Goal: Information Seeking & Learning: Learn about a topic

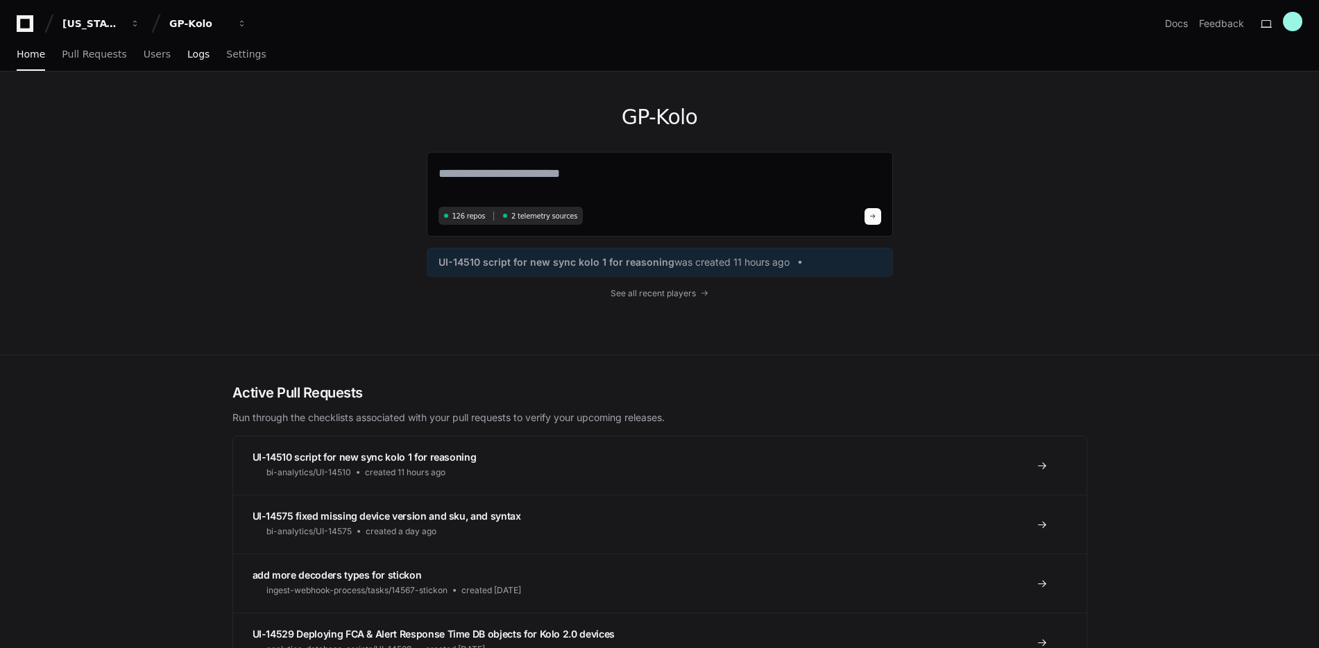
drag, startPoint x: 338, startPoint y: 88, endPoint x: 190, endPoint y: 55, distance: 151.5
click at [332, 90] on div "GP-Kolo 126 repos 2 telemetry sources UI-14510 script for new sync kolo 1 for r…" at bounding box center [660, 212] width 888 height 283
click at [524, 169] on textarea at bounding box center [660, 183] width 443 height 39
type textarea "**********"
click at [870, 214] on span at bounding box center [872, 214] width 7 height 7
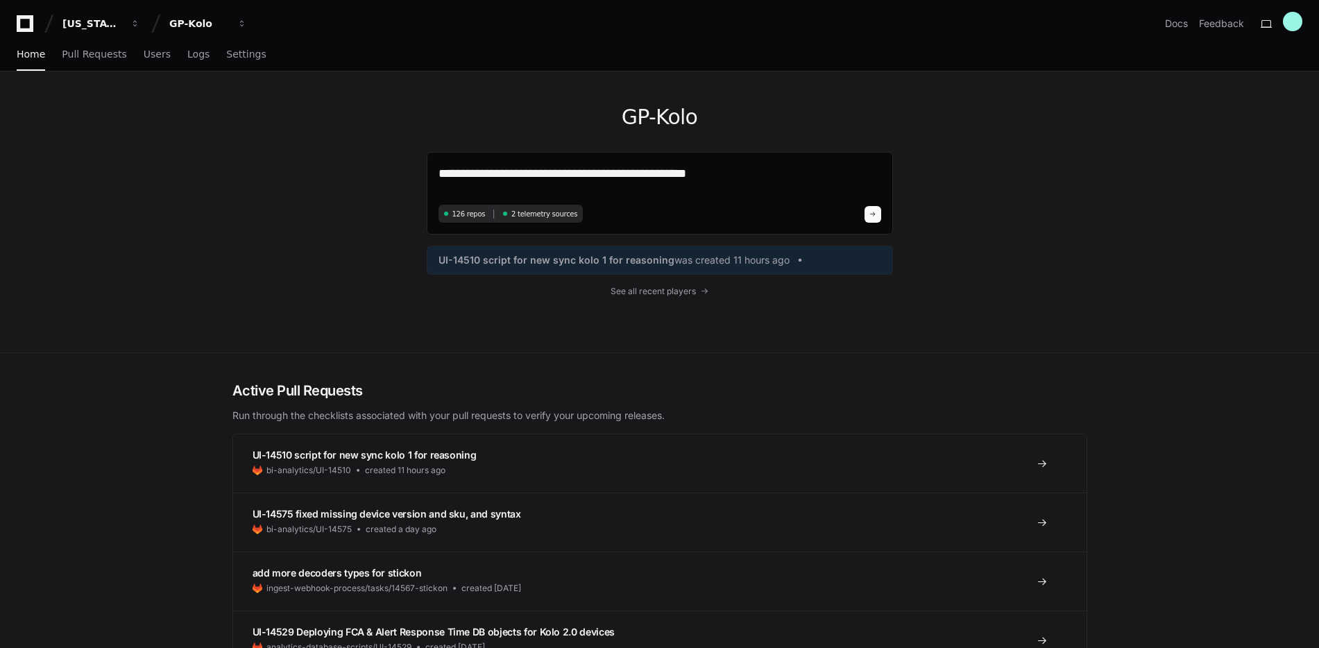
drag, startPoint x: 727, startPoint y: 172, endPoint x: 395, endPoint y: 176, distance: 331.7
click at [395, 176] on div "**********" at bounding box center [660, 211] width 888 height 281
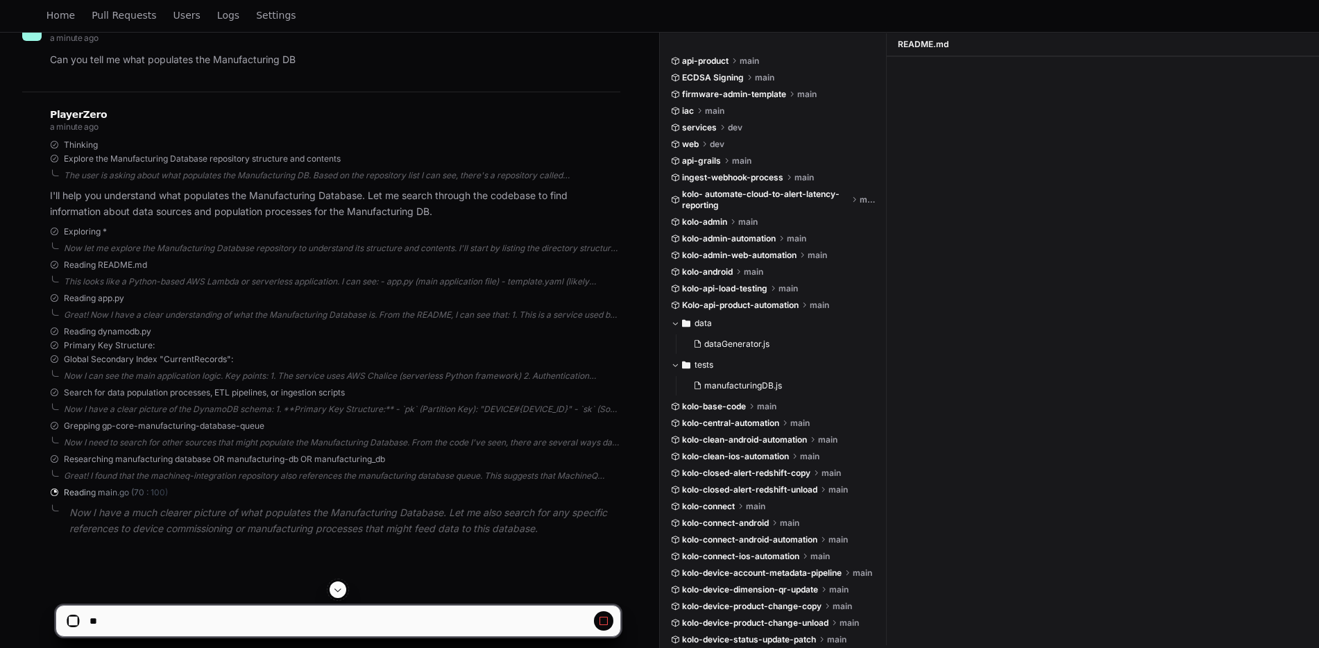
scroll to position [226, 0]
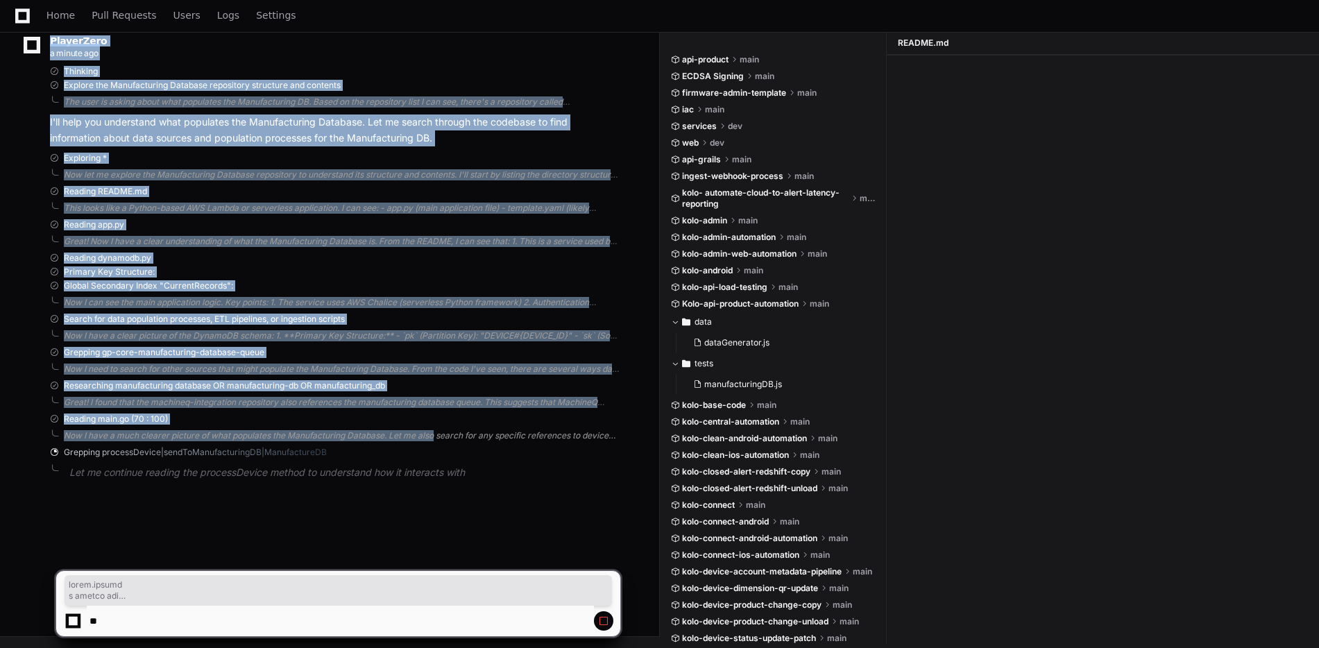
drag, startPoint x: 334, startPoint y: 441, endPoint x: 417, endPoint y: 436, distance: 83.4
click at [329, 365] on div "Now I need to search for other sources that might populate the Manufacturing Da…" at bounding box center [342, 369] width 557 height 11
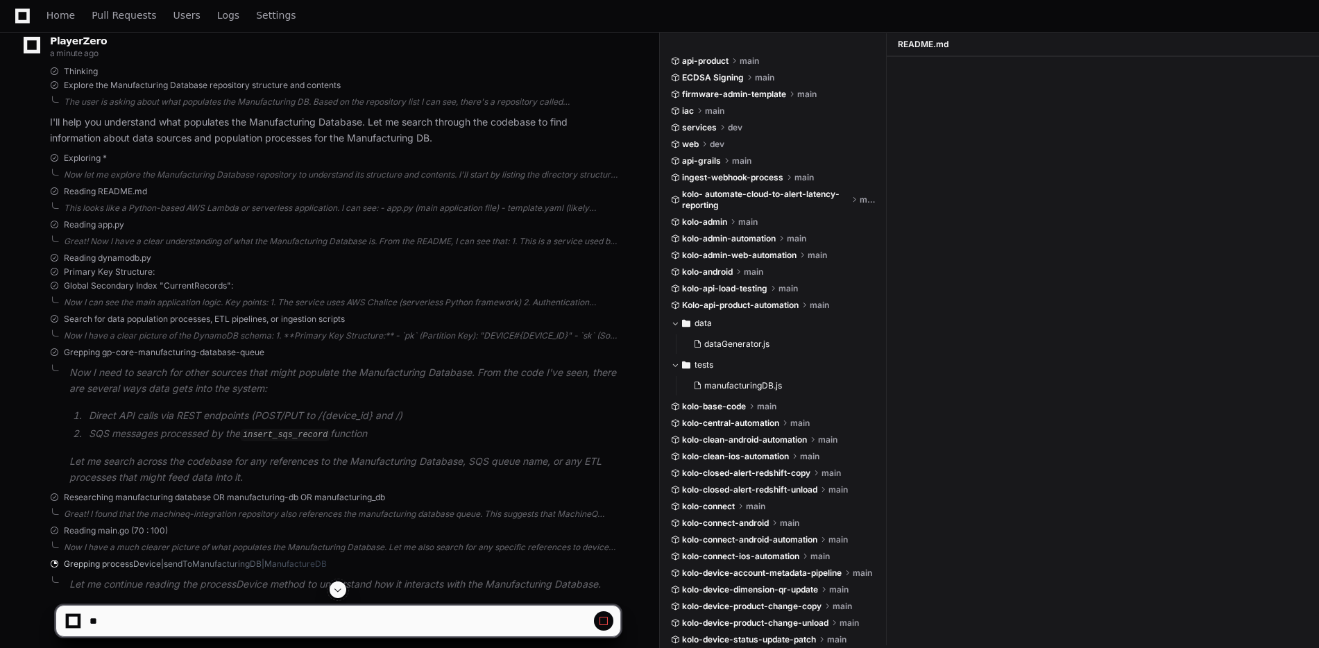
click at [332, 360] on div "Grepping gp-core-manufacturing-database-queue Now I need to search for other so…" at bounding box center [335, 416] width 570 height 138
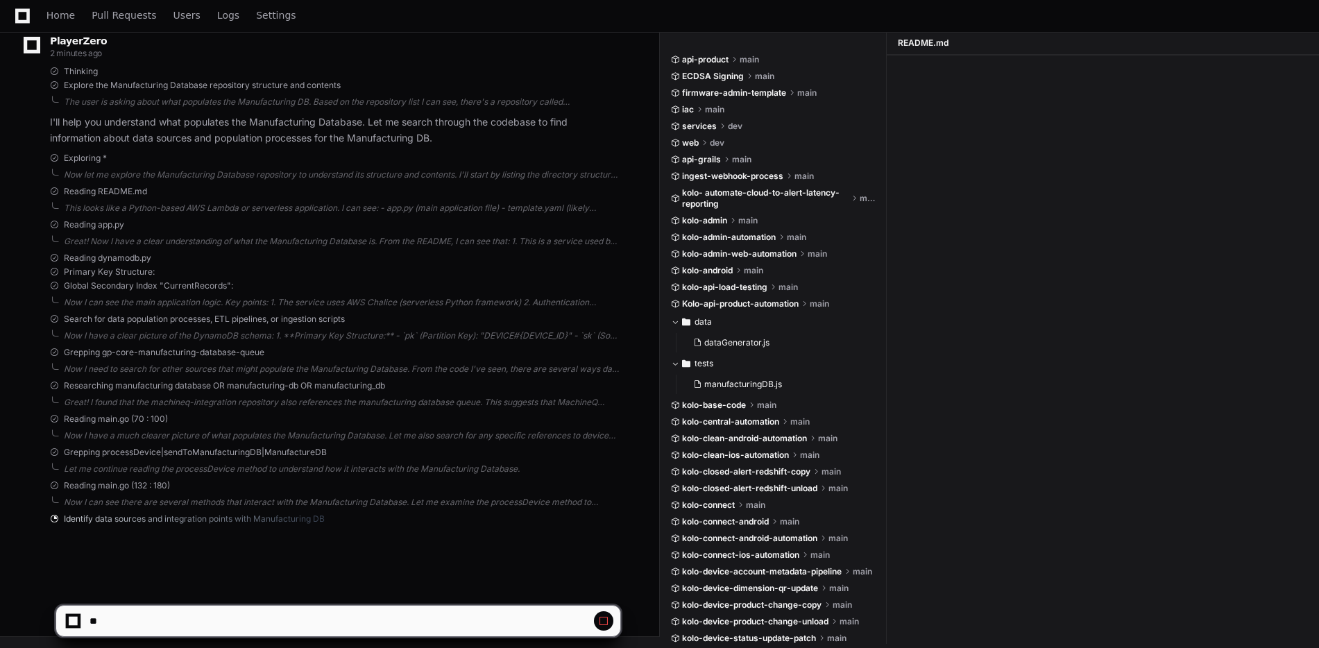
scroll to position [235, 0]
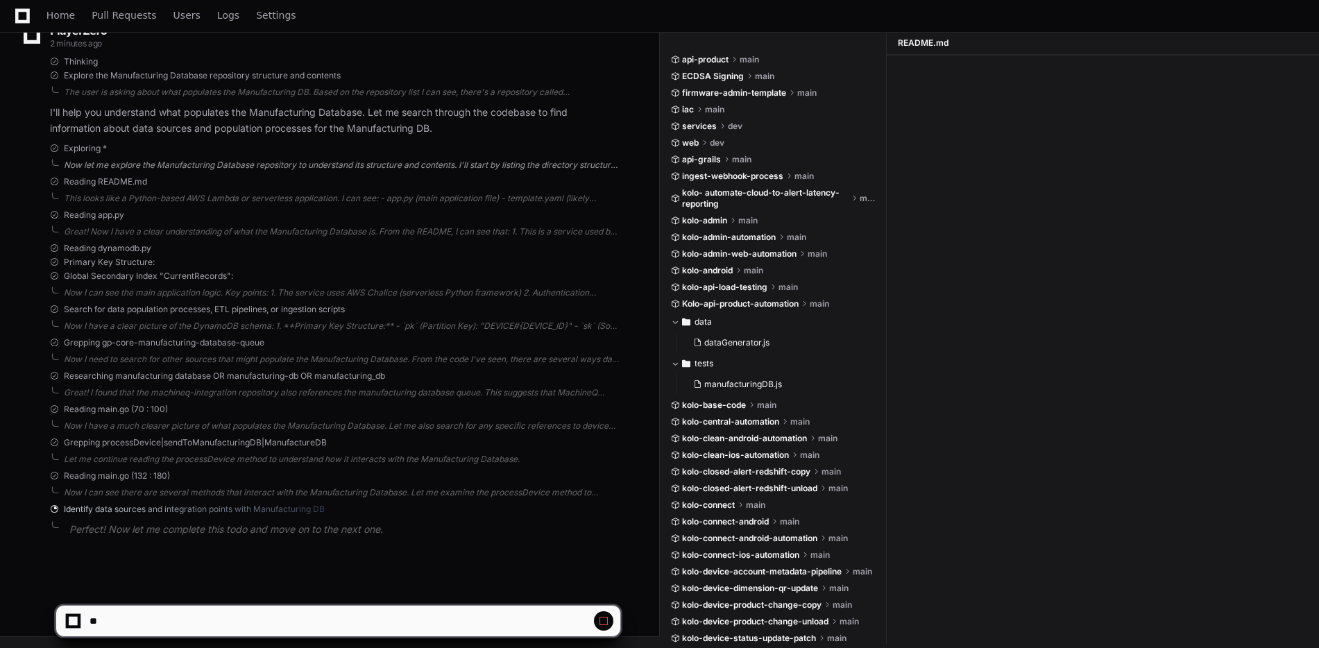
click at [278, 167] on div "Now let me explore the Manufacturing Database repository to understand its stru…" at bounding box center [342, 165] width 557 height 11
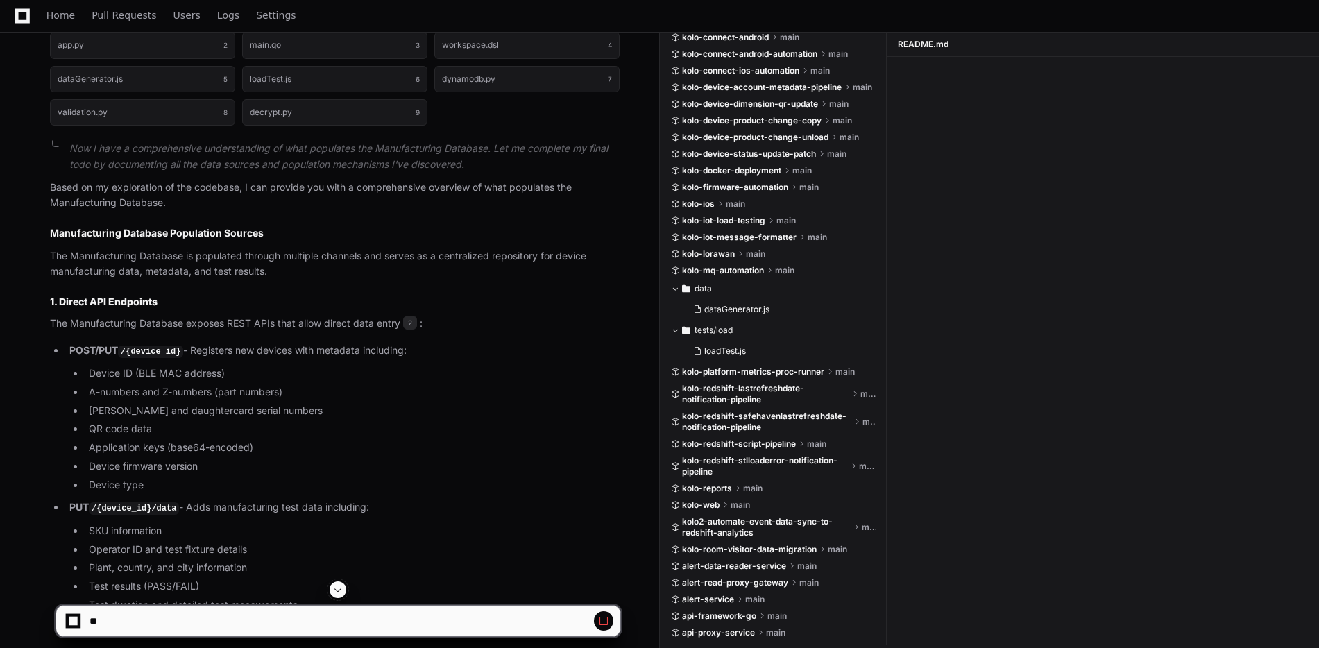
scroll to position [861, 0]
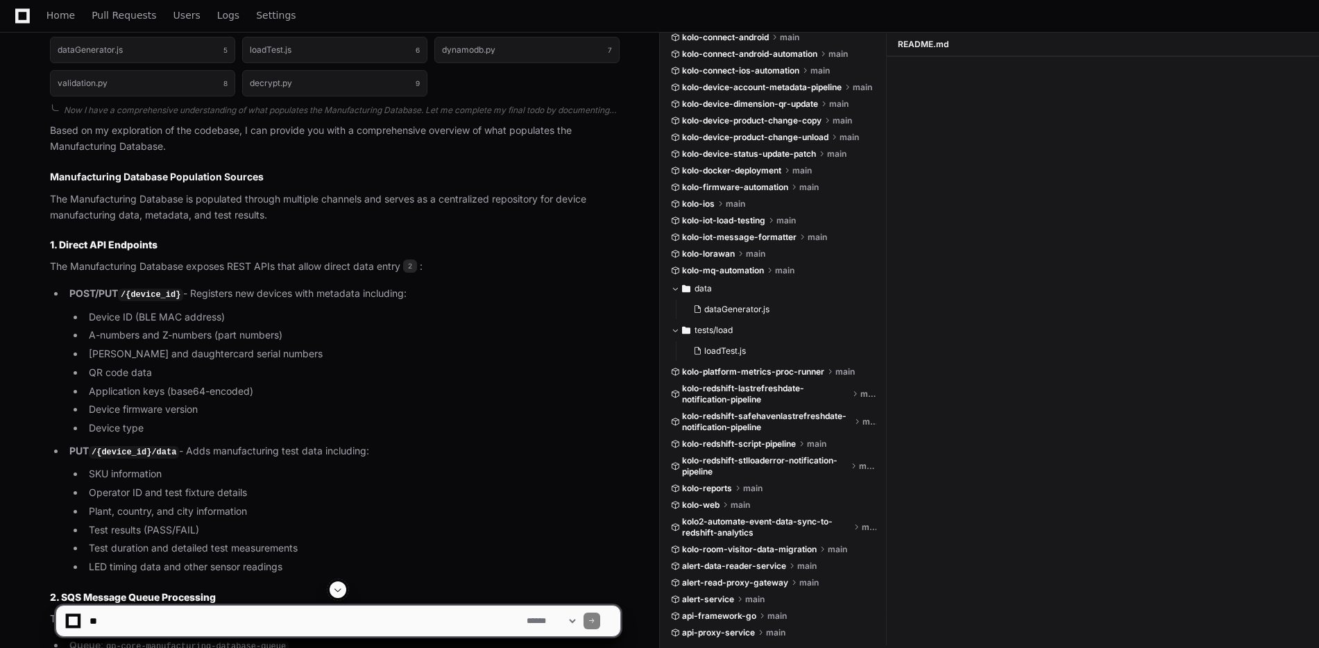
click at [298, 211] on p "The Manufacturing Database is populated through multiple channels and serves as…" at bounding box center [335, 208] width 570 height 32
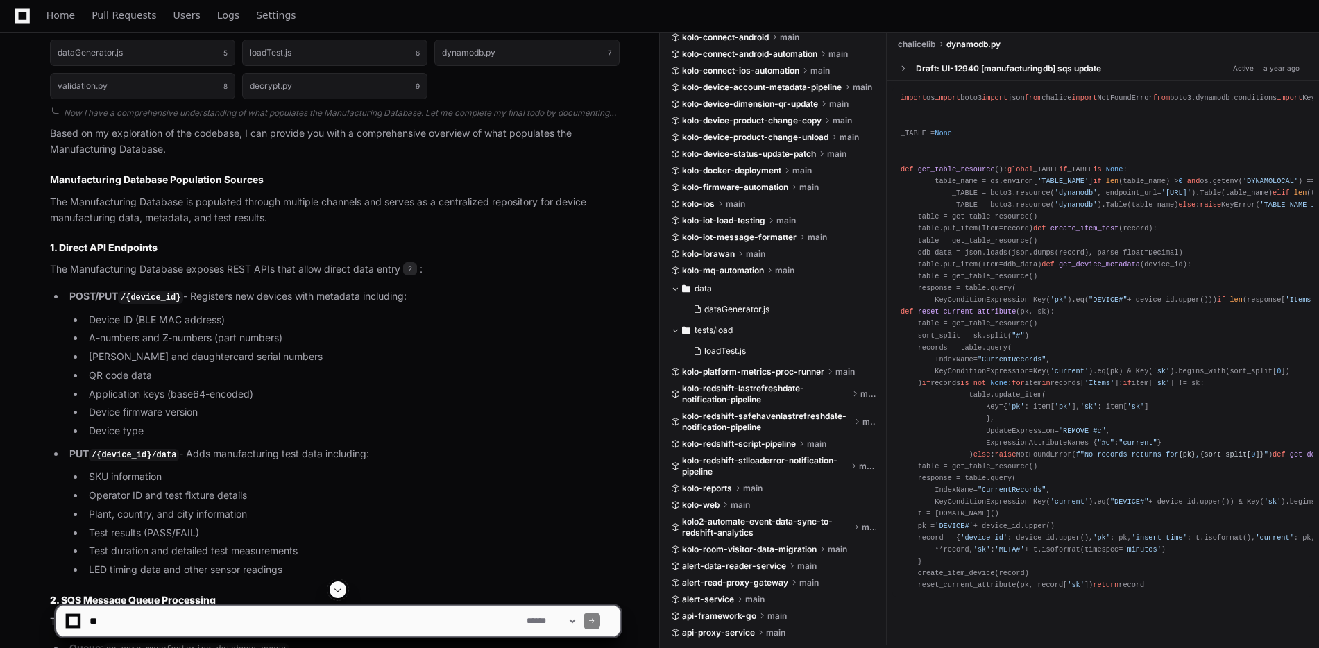
scroll to position [859, 0]
click at [446, 371] on li "QR code data" at bounding box center [353, 375] width 536 height 16
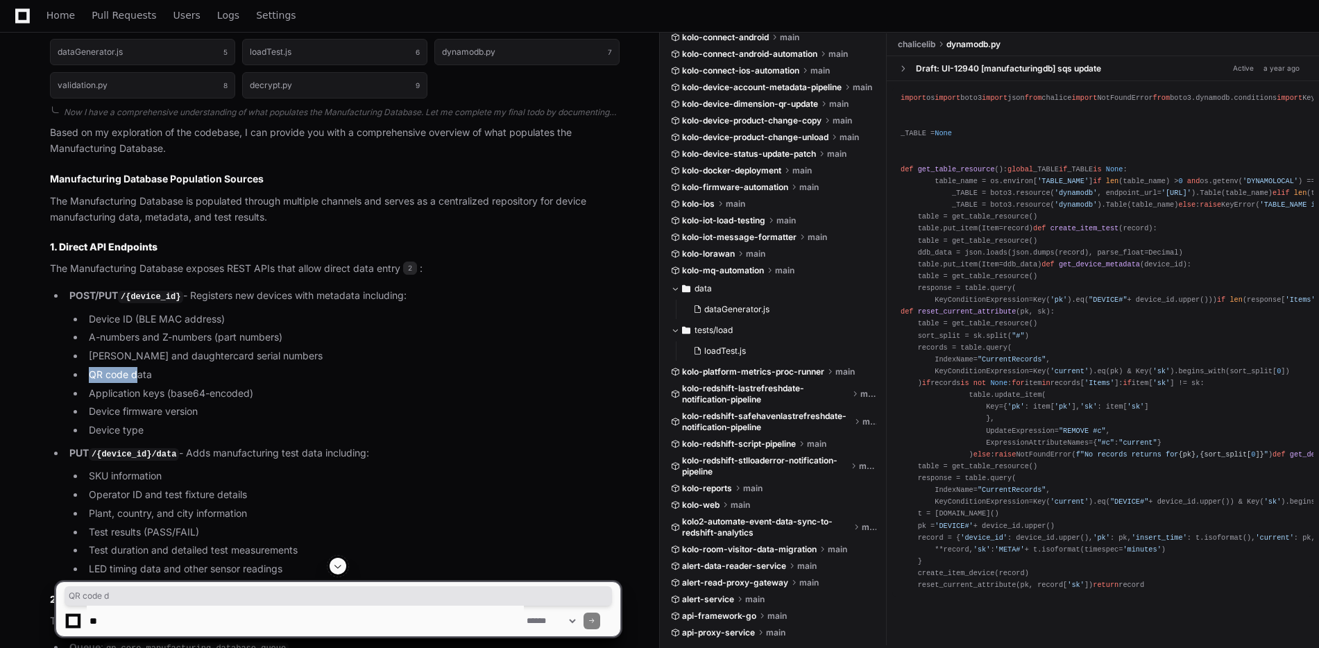
drag, startPoint x: 90, startPoint y: 371, endPoint x: 139, endPoint y: 377, distance: 50.4
click at [139, 377] on li "QR code data" at bounding box center [353, 375] width 536 height 16
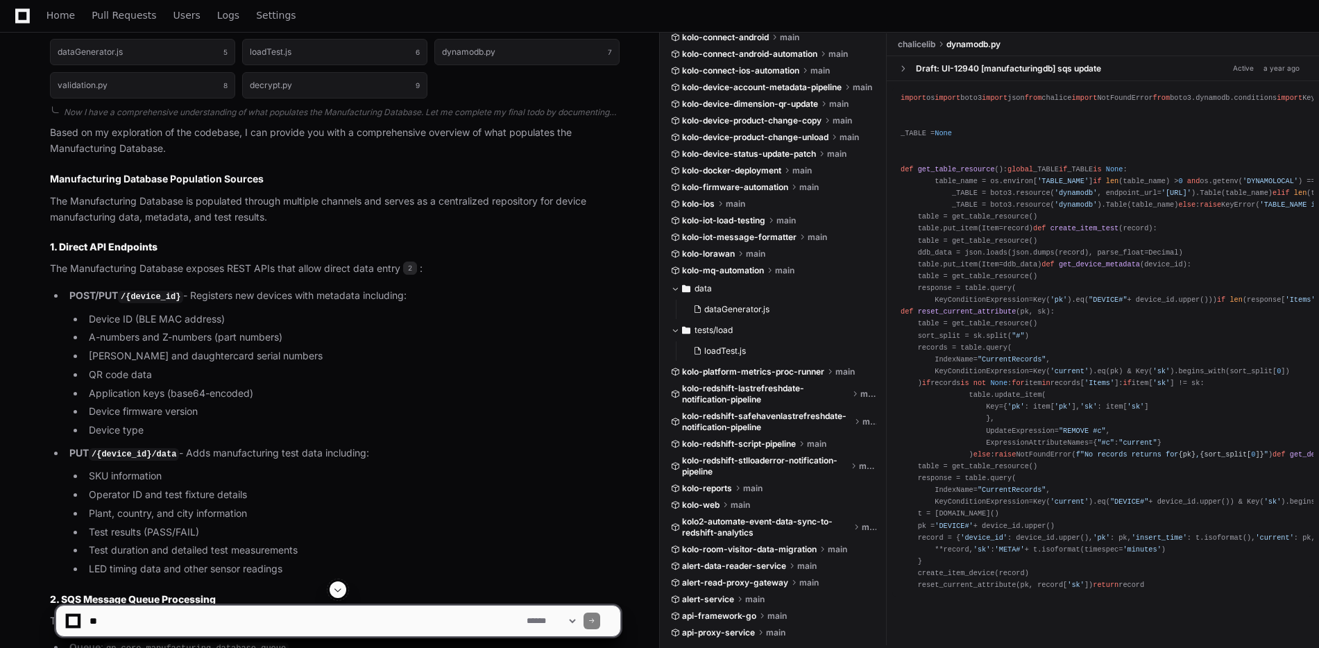
click at [173, 370] on li "QR code data" at bounding box center [353, 375] width 536 height 16
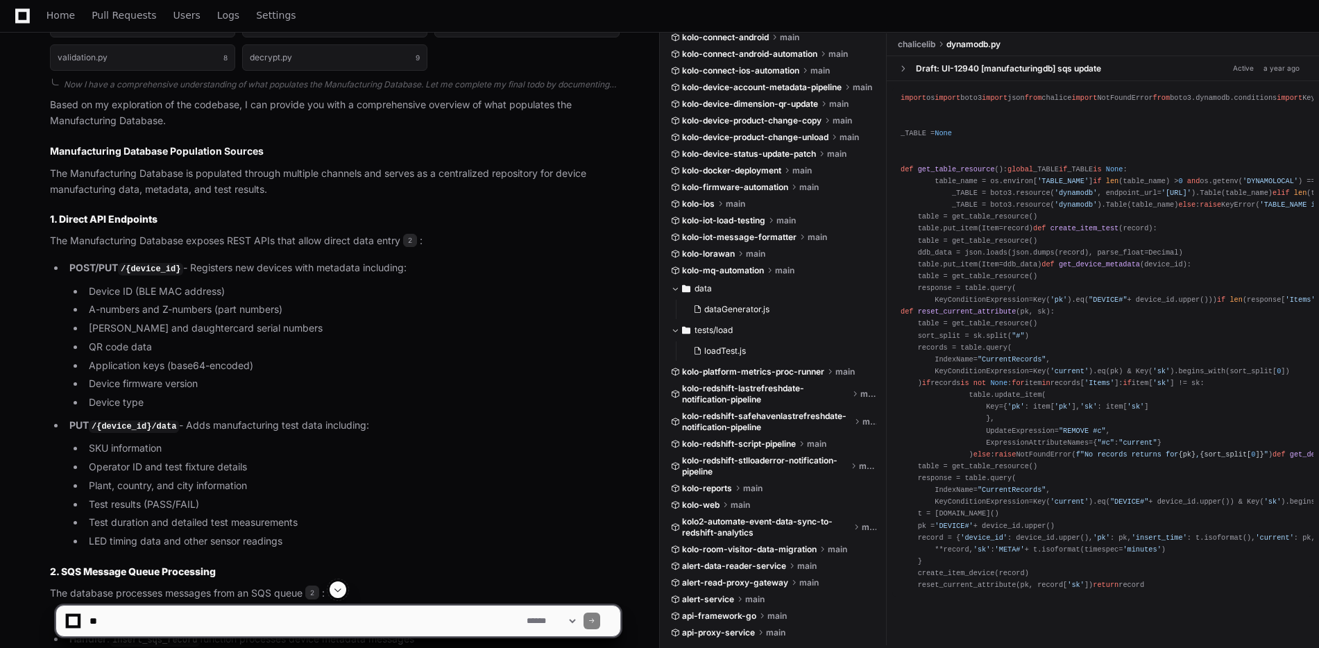
scroll to position [894, 0]
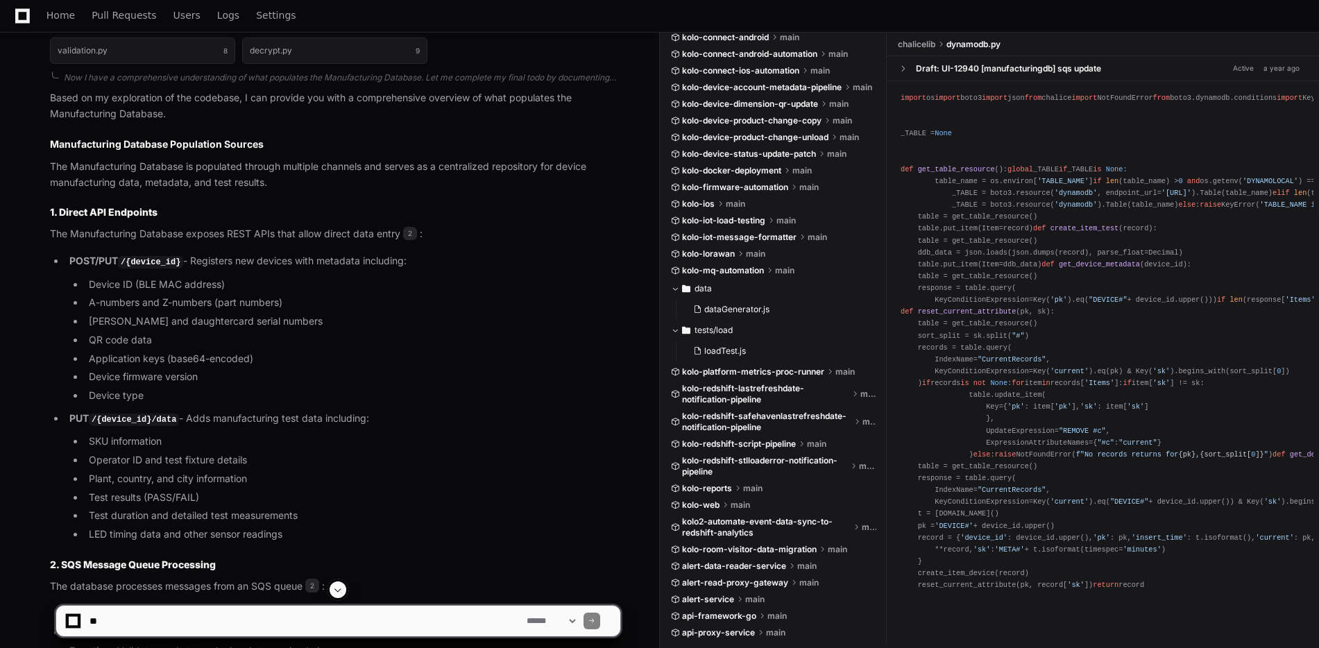
click at [261, 361] on li "Application keys (base64-encoded)" at bounding box center [353, 359] width 536 height 16
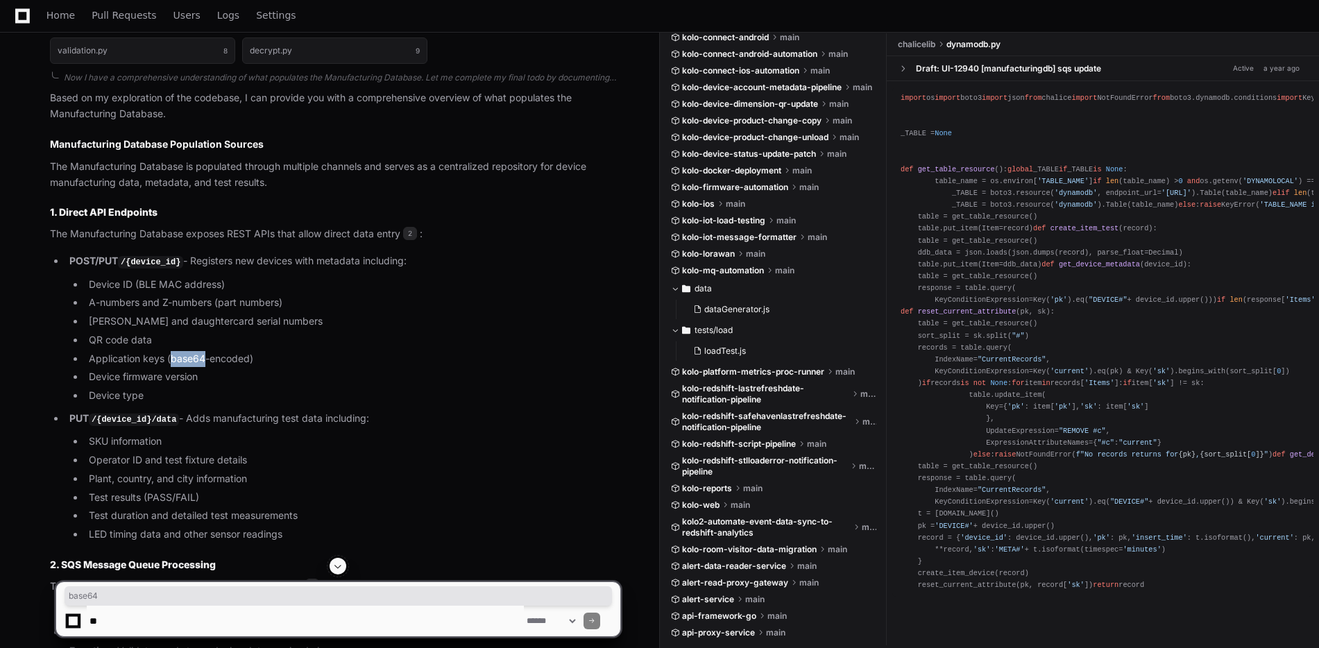
drag, startPoint x: 172, startPoint y: 357, endPoint x: 205, endPoint y: 359, distance: 33.4
click at [205, 359] on li "Application keys (base64-encoded)" at bounding box center [353, 359] width 536 height 16
drag, startPoint x: 171, startPoint y: 358, endPoint x: 217, endPoint y: 359, distance: 46.5
click at [217, 359] on li "Application keys (base64-encoded)" at bounding box center [353, 359] width 536 height 16
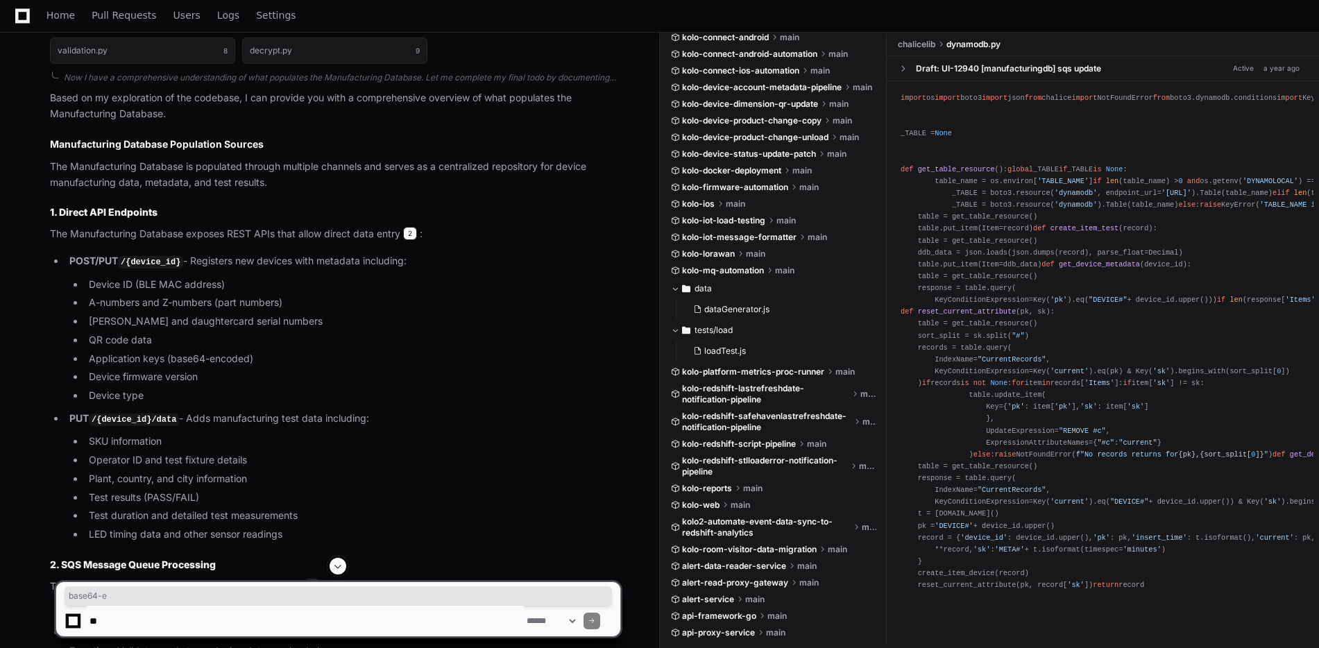
click at [410, 231] on span "2" at bounding box center [410, 234] width 14 height 14
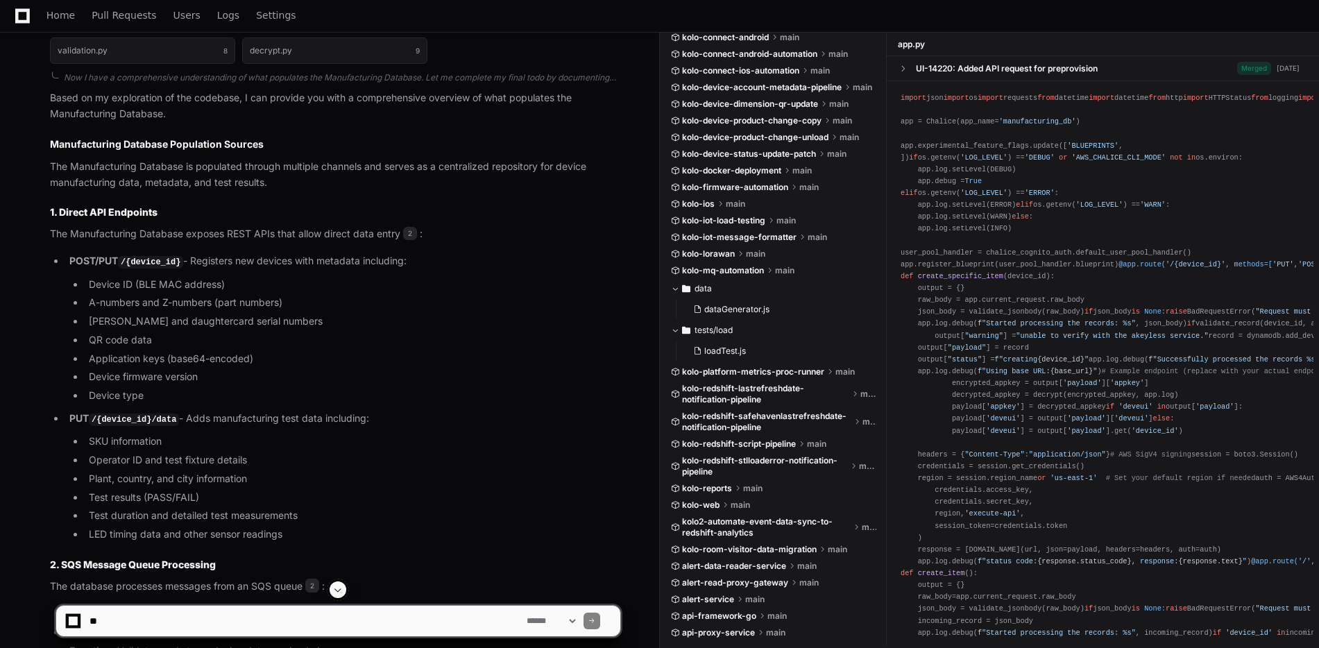
click at [1017, 69] on div "UI-14220: Added API request for preprovision" at bounding box center [1007, 68] width 182 height 11
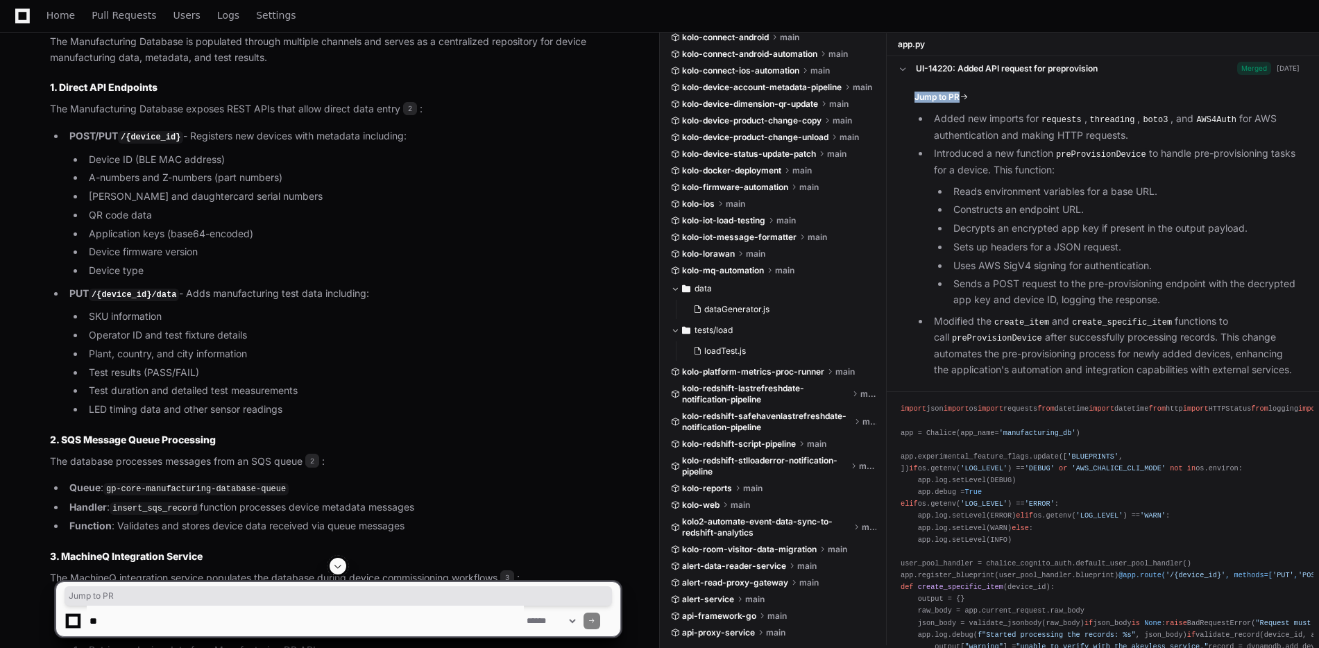
scroll to position [997, 0]
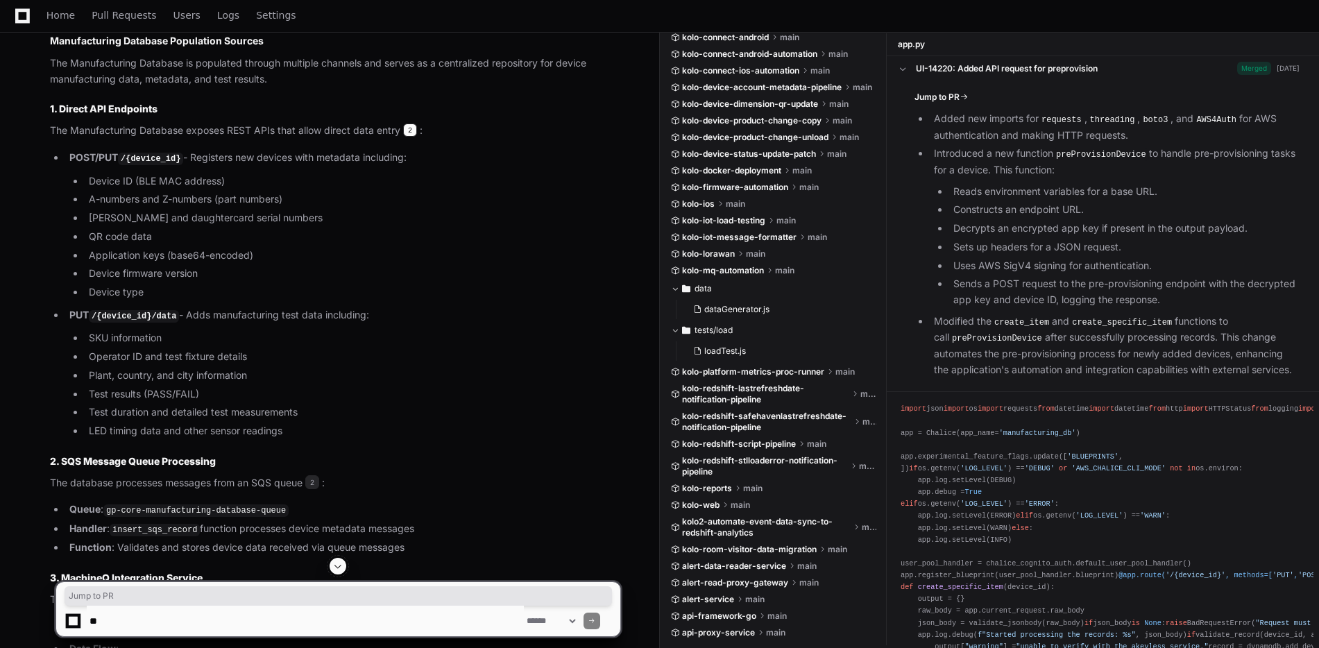
click at [408, 130] on span "2" at bounding box center [410, 131] width 14 height 14
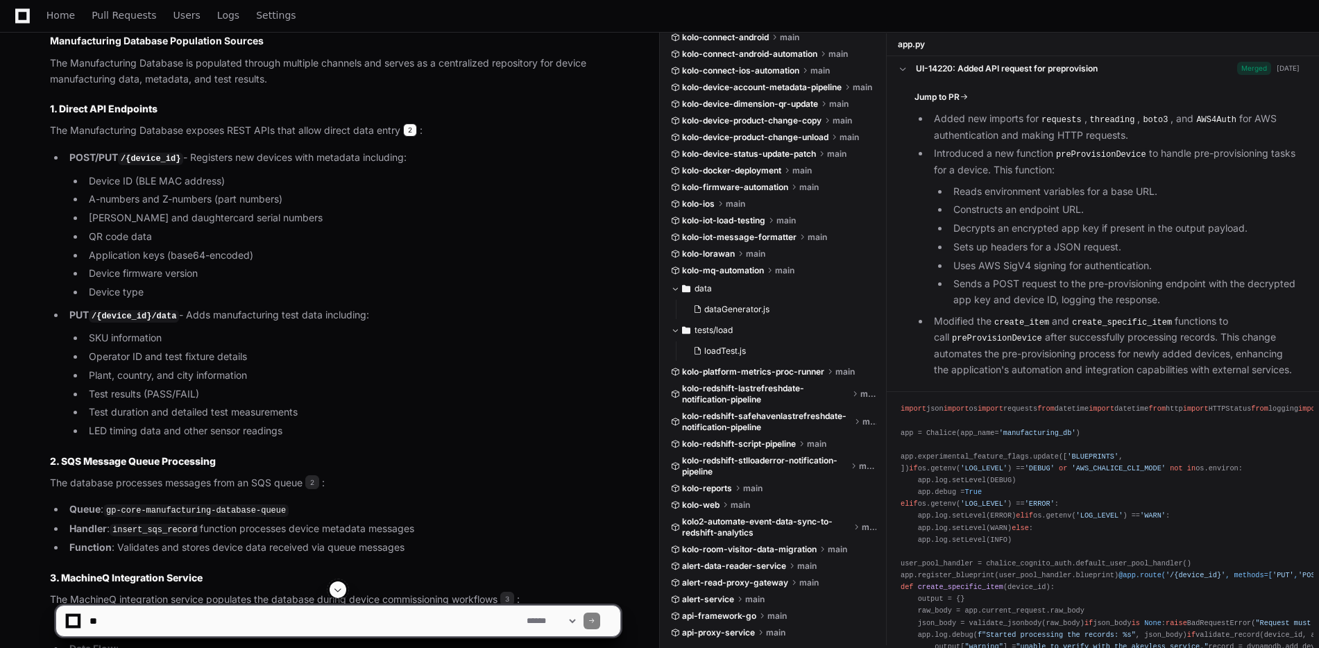
click at [408, 130] on span "2" at bounding box center [410, 131] width 14 height 14
click at [305, 137] on p "The Manufacturing Database exposes REST APIs that allow direct data entry 2 :" at bounding box center [335, 131] width 570 height 16
click at [321, 486] on p "The database processes messages from an SQS queue 2 :" at bounding box center [335, 483] width 570 height 16
click at [316, 478] on span "2" at bounding box center [312, 482] width 14 height 14
click at [359, 109] on h3 "1. Direct API Endpoints" at bounding box center [335, 109] width 570 height 14
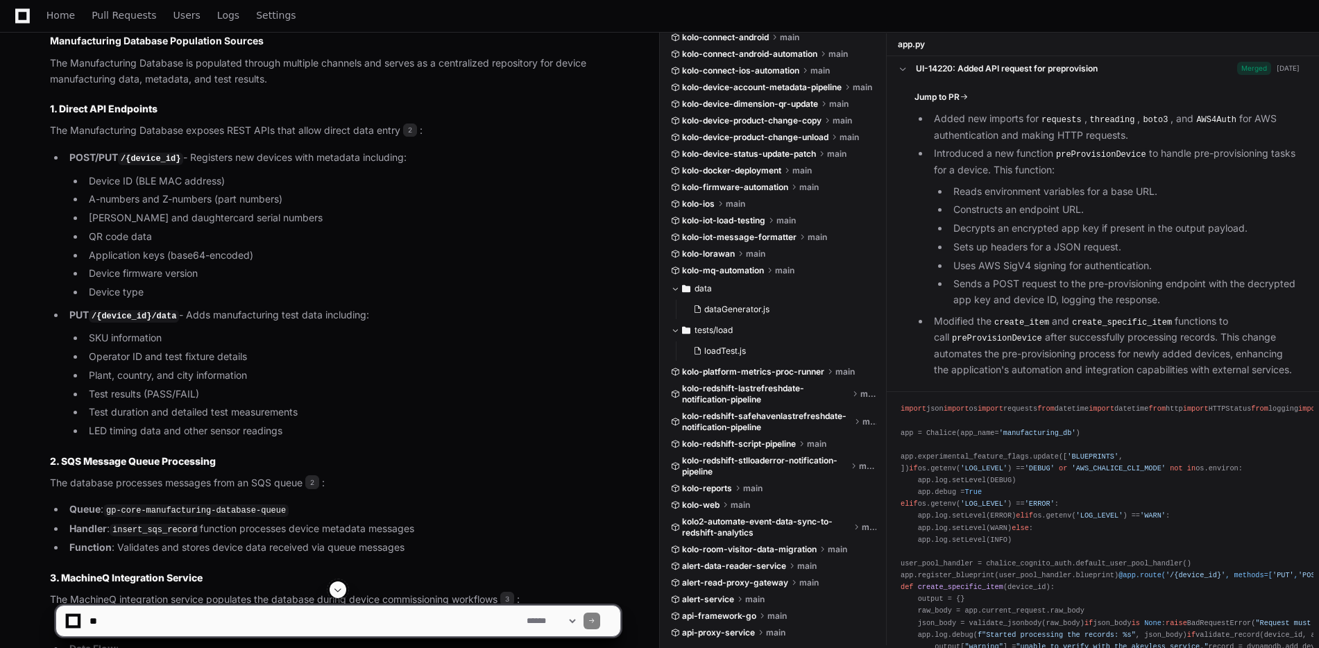
drag, startPoint x: 346, startPoint y: 125, endPoint x: 339, endPoint y: 130, distance: 7.9
click at [346, 126] on p "The Manufacturing Database exposes REST APIs that allow direct data entry 2 :" at bounding box center [335, 131] width 570 height 16
click at [409, 126] on span "2" at bounding box center [410, 131] width 14 height 14
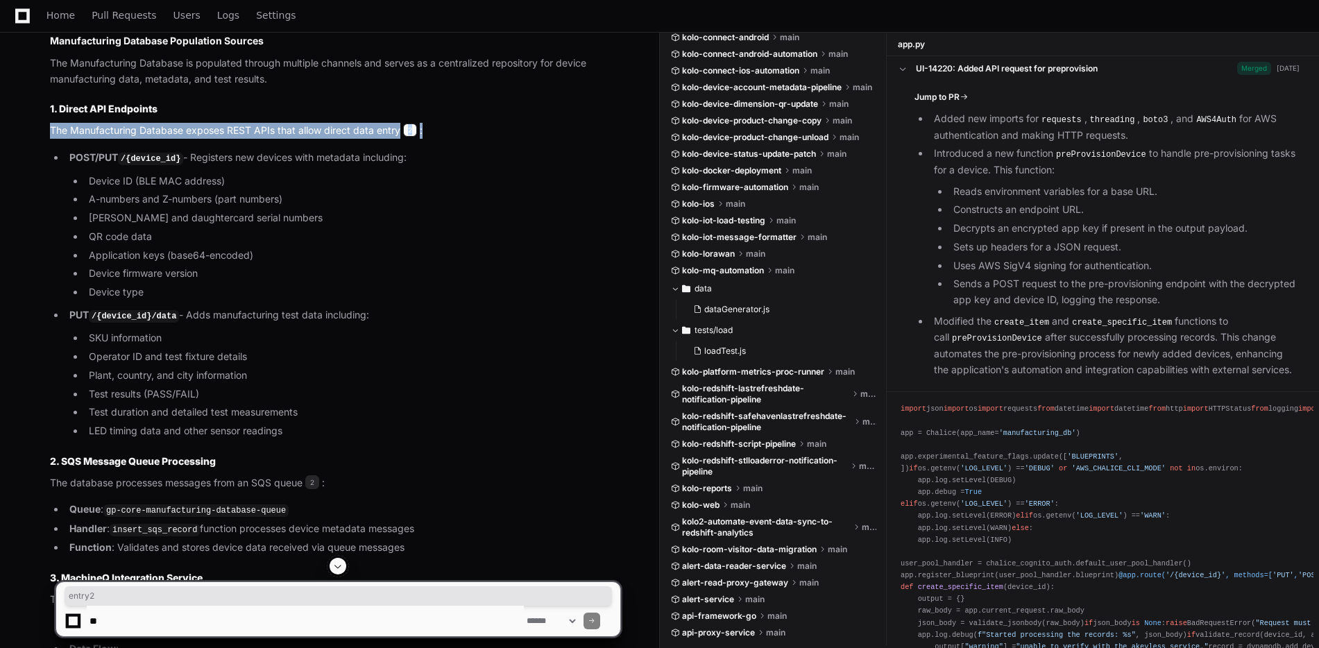
click at [409, 126] on span "2" at bounding box center [410, 131] width 14 height 14
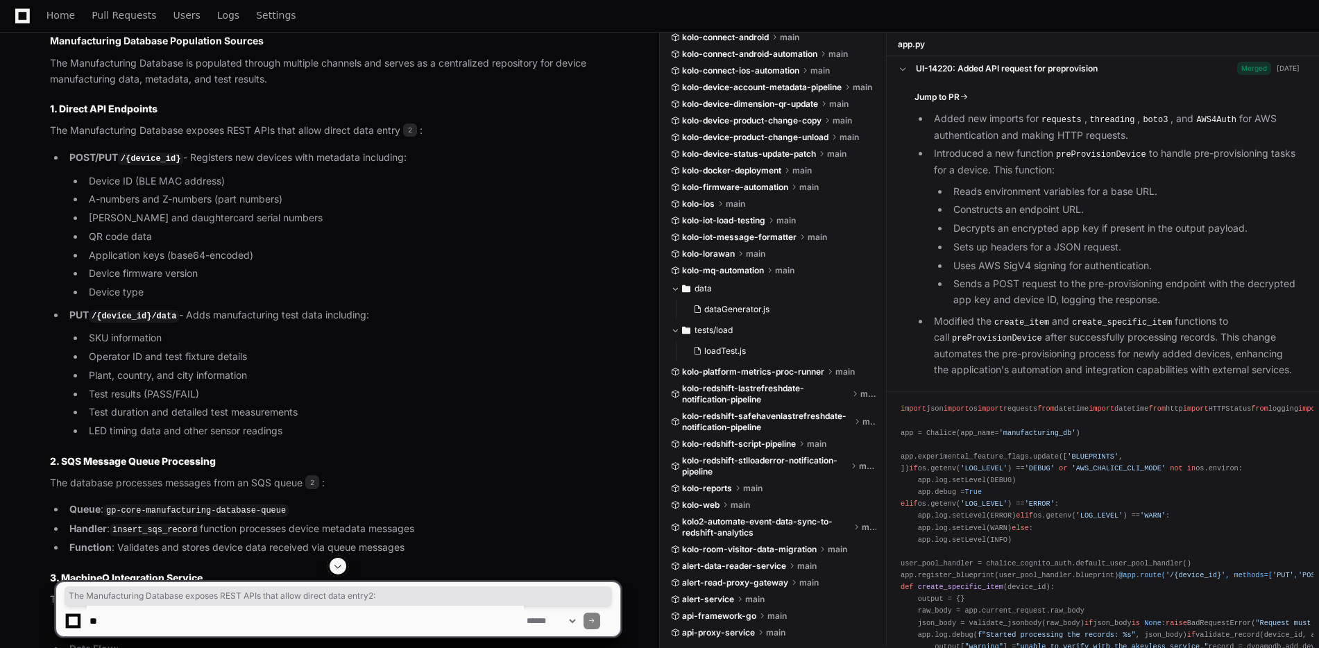
click at [367, 203] on li "A-numbers and Z-numbers (part numbers)" at bounding box center [353, 200] width 536 height 16
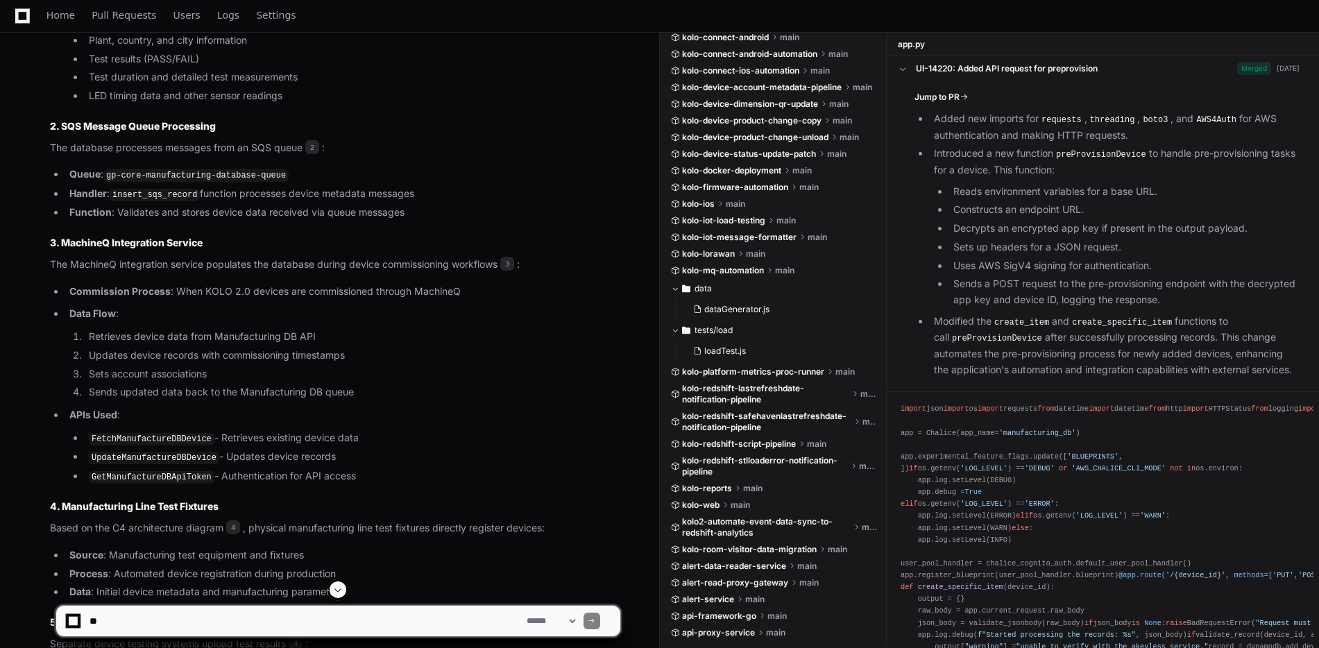
scroll to position [1356, 0]
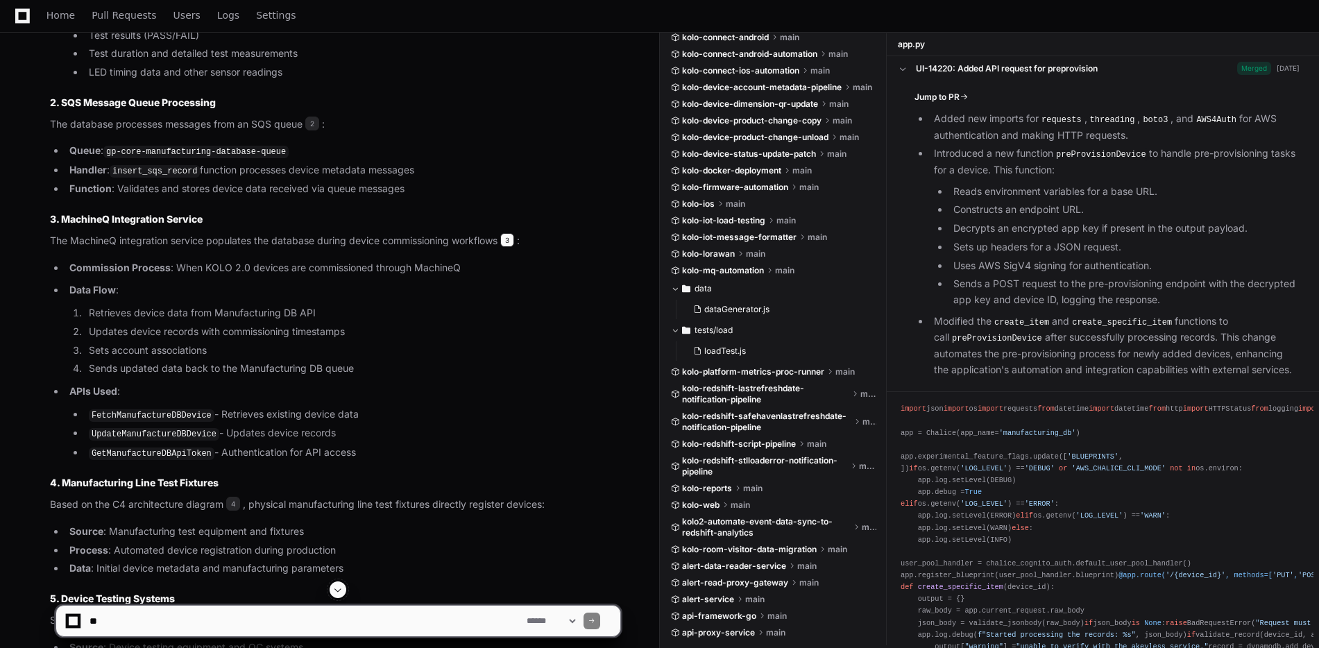
click at [513, 239] on span "3" at bounding box center [507, 240] width 14 height 14
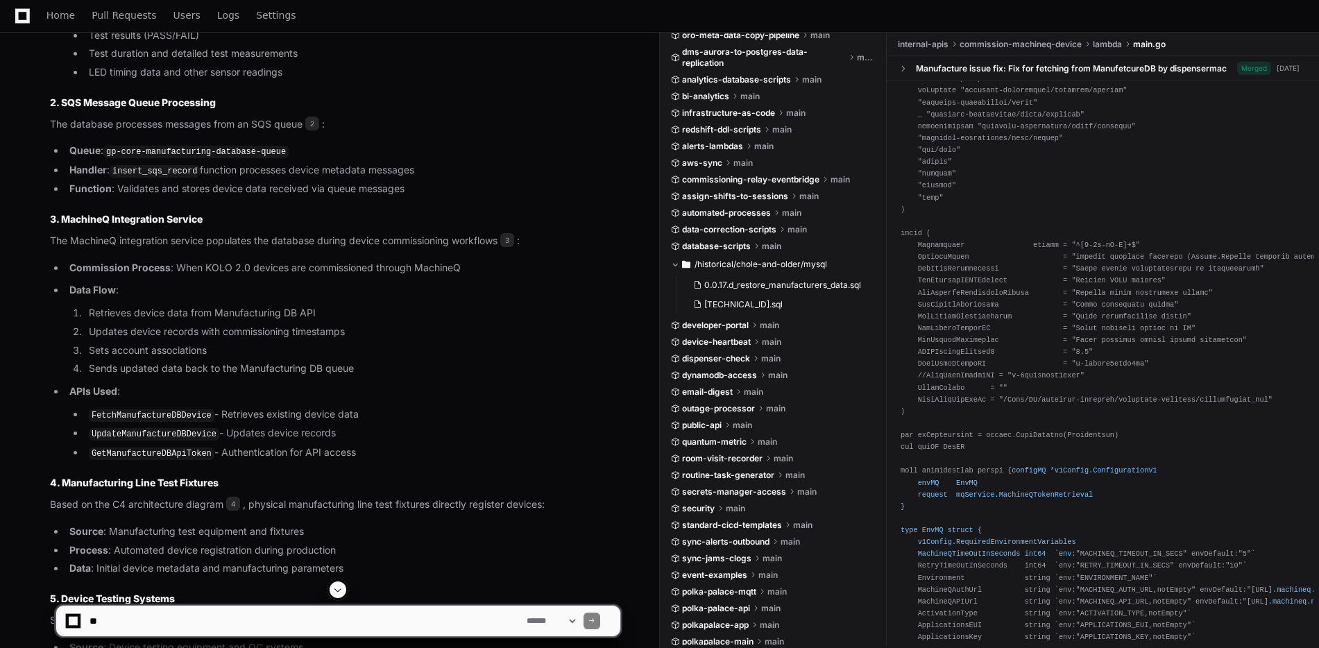
scroll to position [2000, 0]
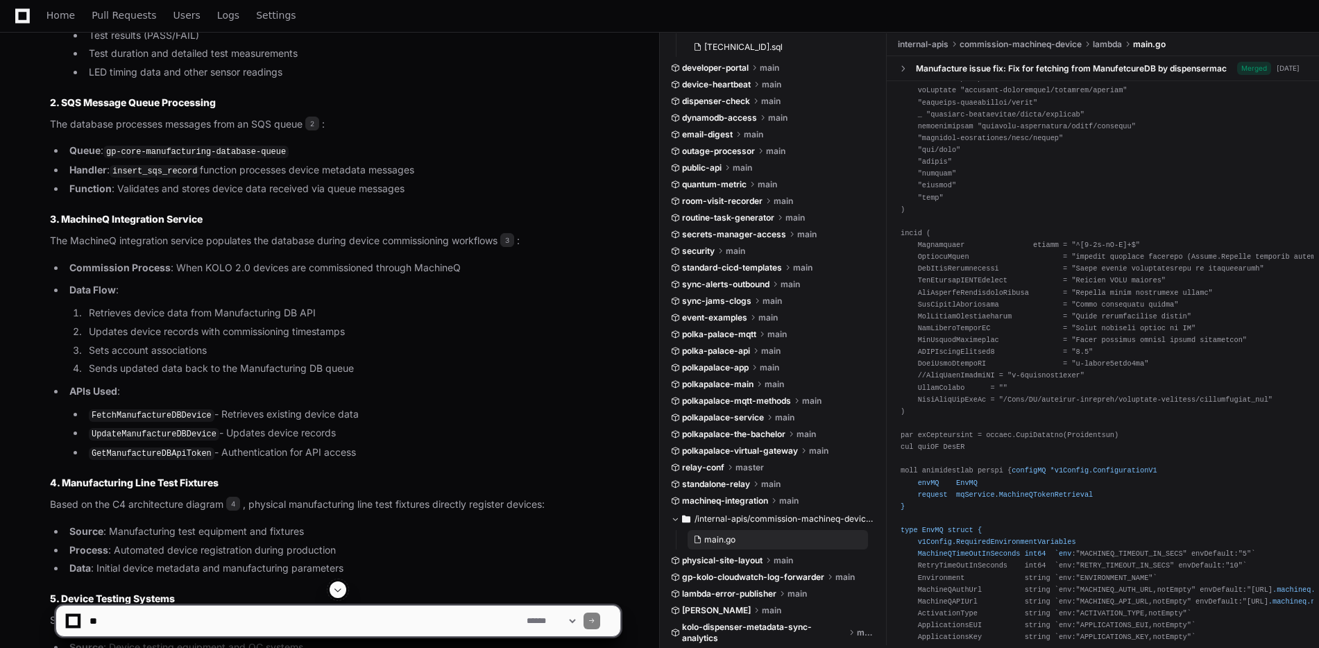
click at [726, 543] on span "main.go" at bounding box center [719, 539] width 31 height 11
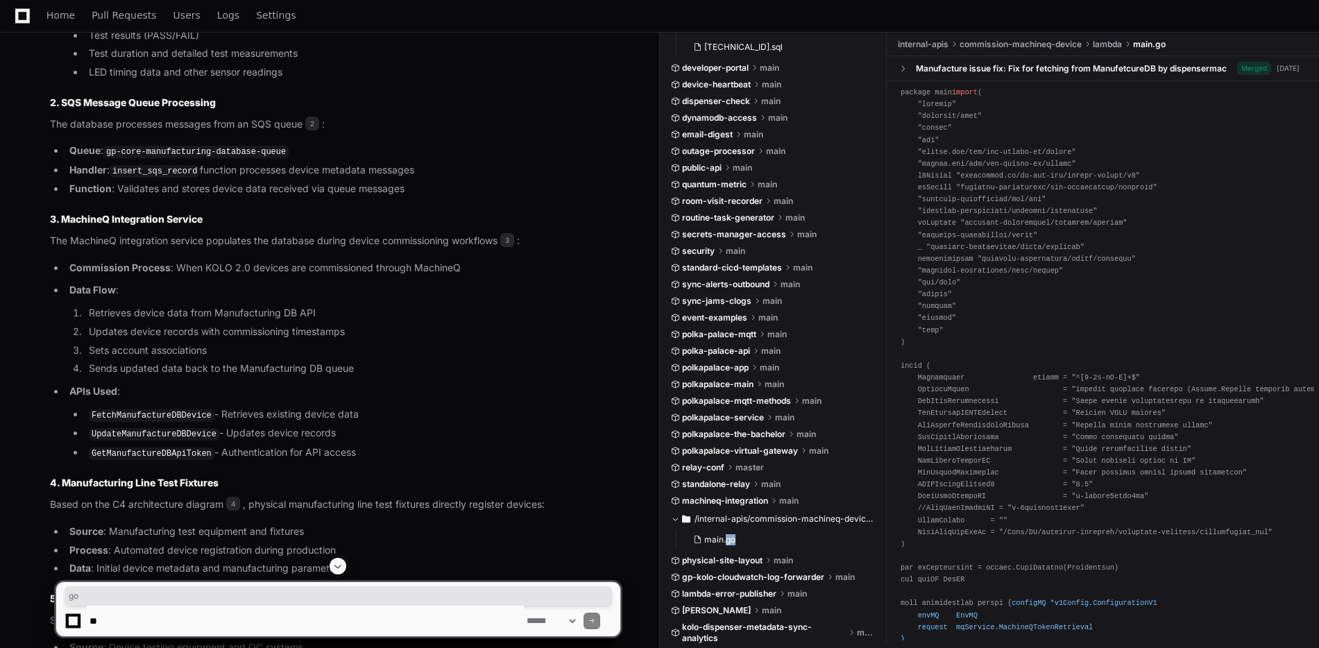
scroll to position [8, 0]
click at [746, 500] on span "machineq-integration" at bounding box center [725, 500] width 86 height 11
drag, startPoint x: 772, startPoint y: 503, endPoint x: 686, endPoint y: 500, distance: 85.4
click at [686, 500] on div "machineq-integration main" at bounding box center [774, 500] width 206 height 11
copy span "machineq-integration"
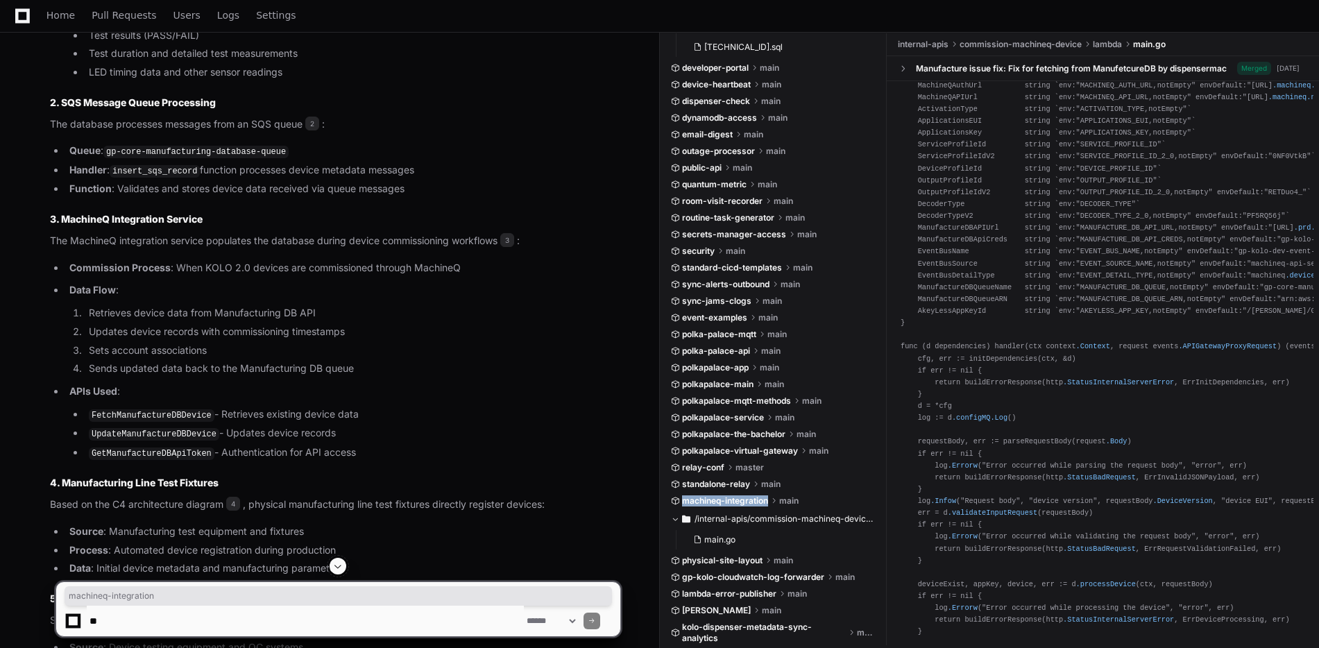
scroll to position [643, 0]
click at [720, 539] on span "main.go" at bounding box center [719, 539] width 31 height 11
click at [1021, 67] on div "Manufacture issue fix: Fix for fetching from ManufetcureDB by dispensermac" at bounding box center [1071, 68] width 311 height 11
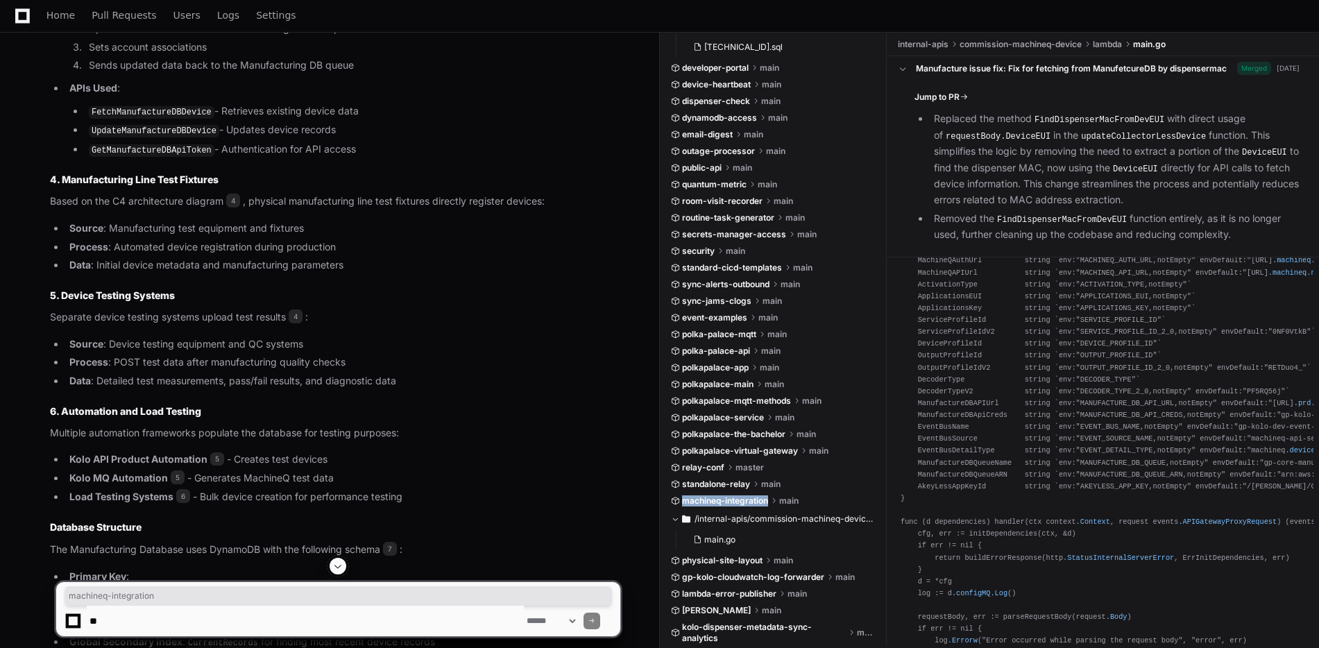
scroll to position [1660, 0]
click at [677, 521] on span at bounding box center [675, 519] width 8 height 8
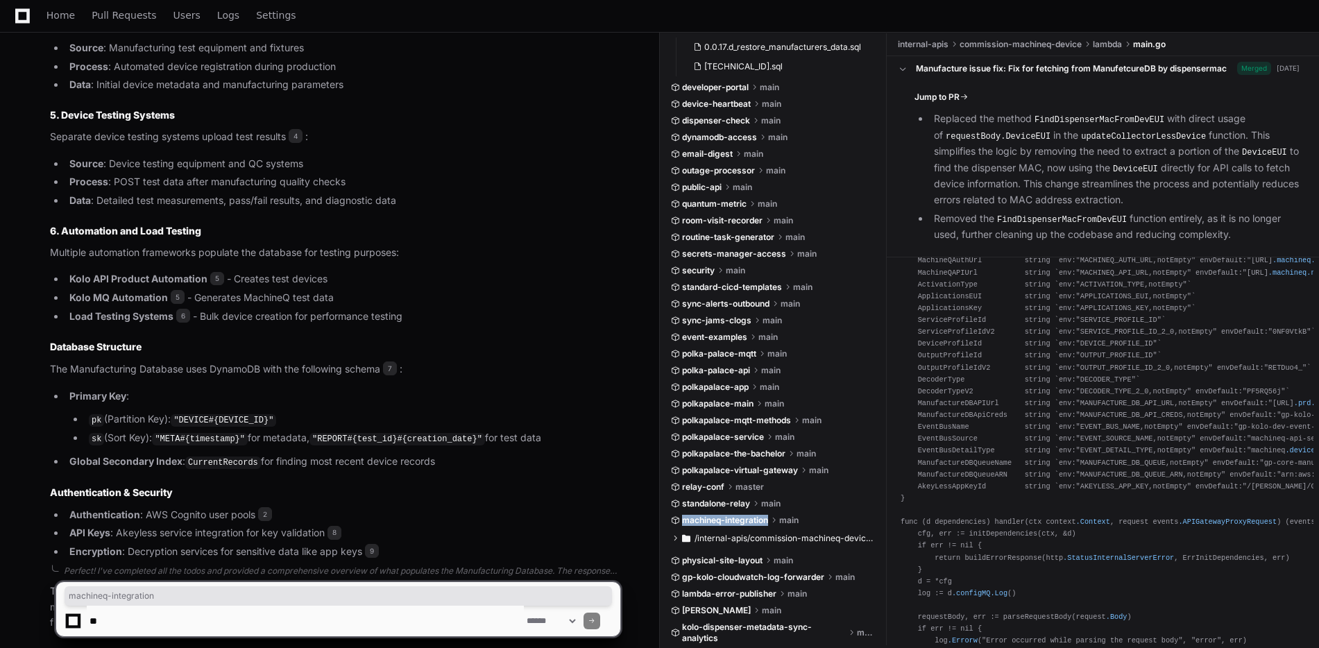
scroll to position [1928, 0]
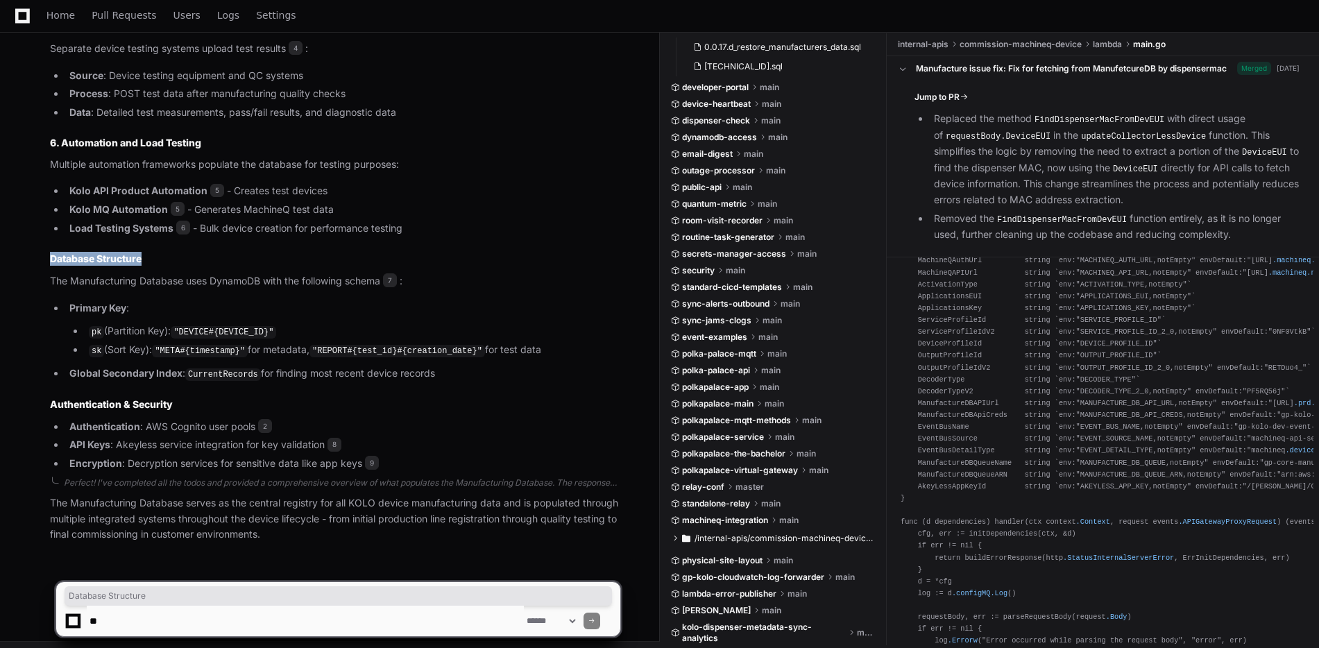
drag, startPoint x: 75, startPoint y: 255, endPoint x: 144, endPoint y: 260, distance: 68.9
click at [142, 260] on strong "Database Structure" at bounding box center [96, 259] width 92 height 12
drag, startPoint x: 142, startPoint y: 254, endPoint x: 43, endPoint y: 253, distance: 99.2
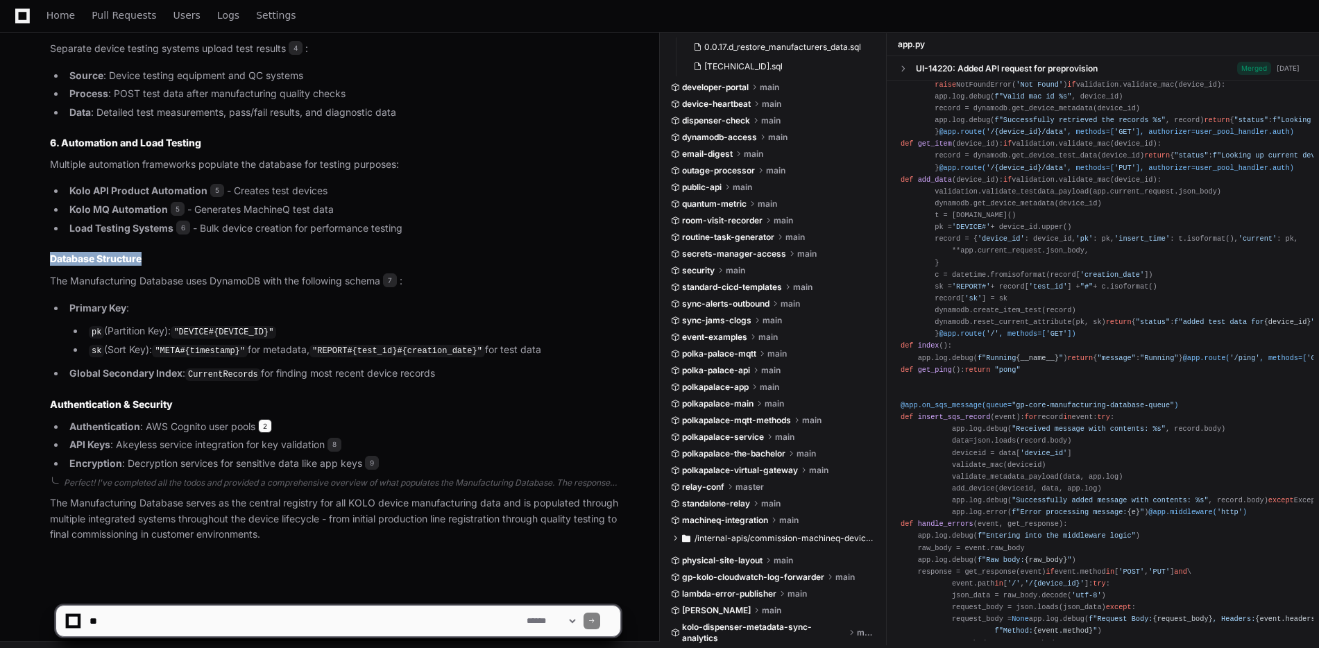
scroll to position [0, 0]
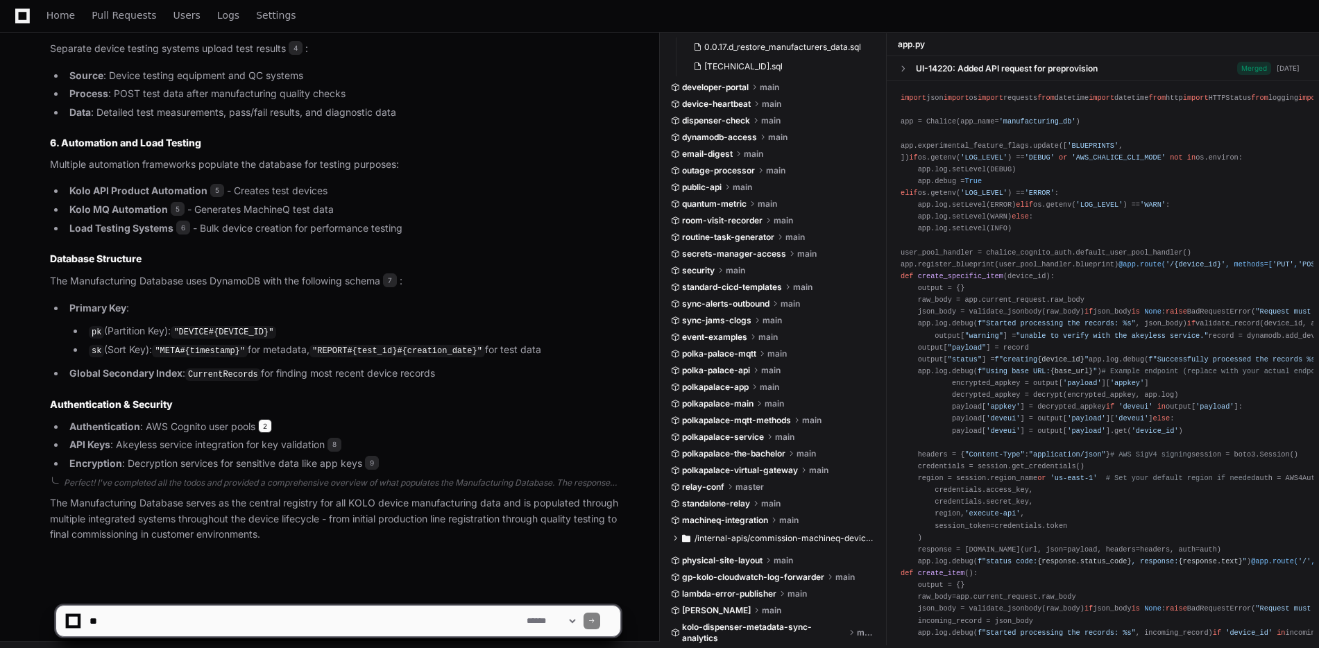
click at [266, 419] on span "2" at bounding box center [265, 426] width 14 height 14
click at [340, 438] on span "8" at bounding box center [335, 445] width 14 height 14
click at [269, 423] on span "2" at bounding box center [265, 426] width 14 height 14
click at [940, 65] on div "UI-14220: Added API request for preprovision" at bounding box center [1007, 68] width 182 height 11
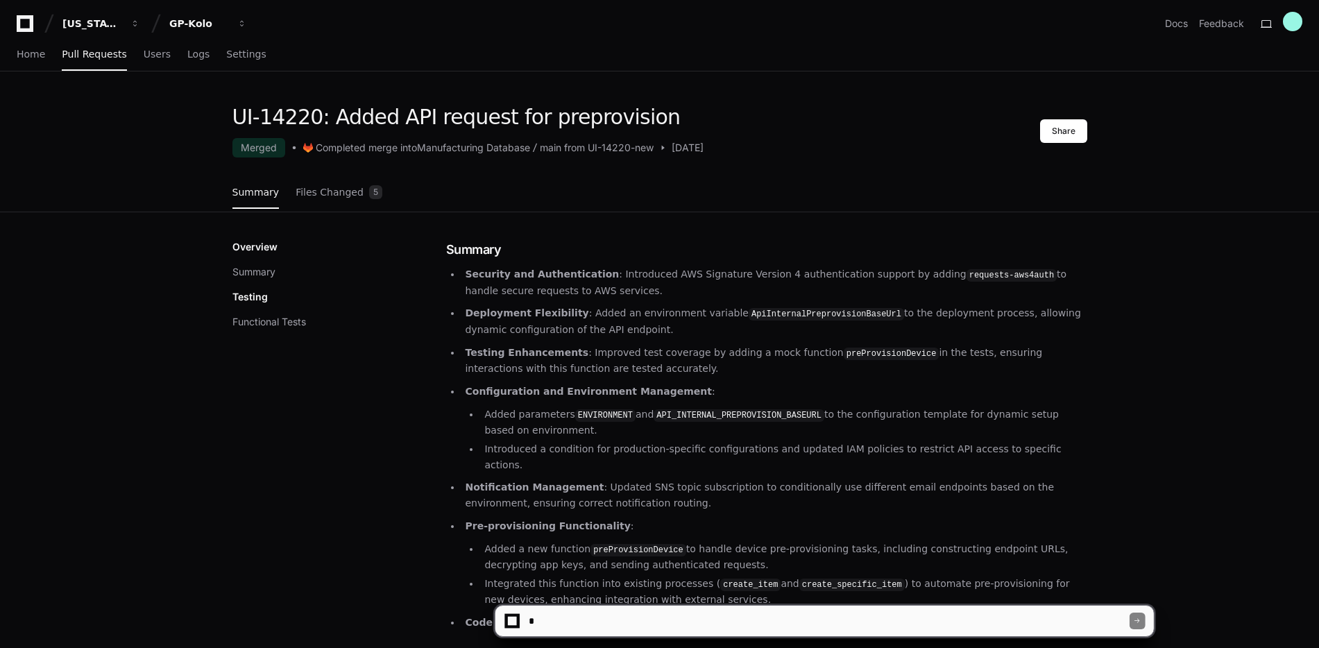
click at [668, 146] on span at bounding box center [663, 148] width 10 height 10
click at [314, 189] on span "Files Changed" at bounding box center [330, 192] width 68 height 8
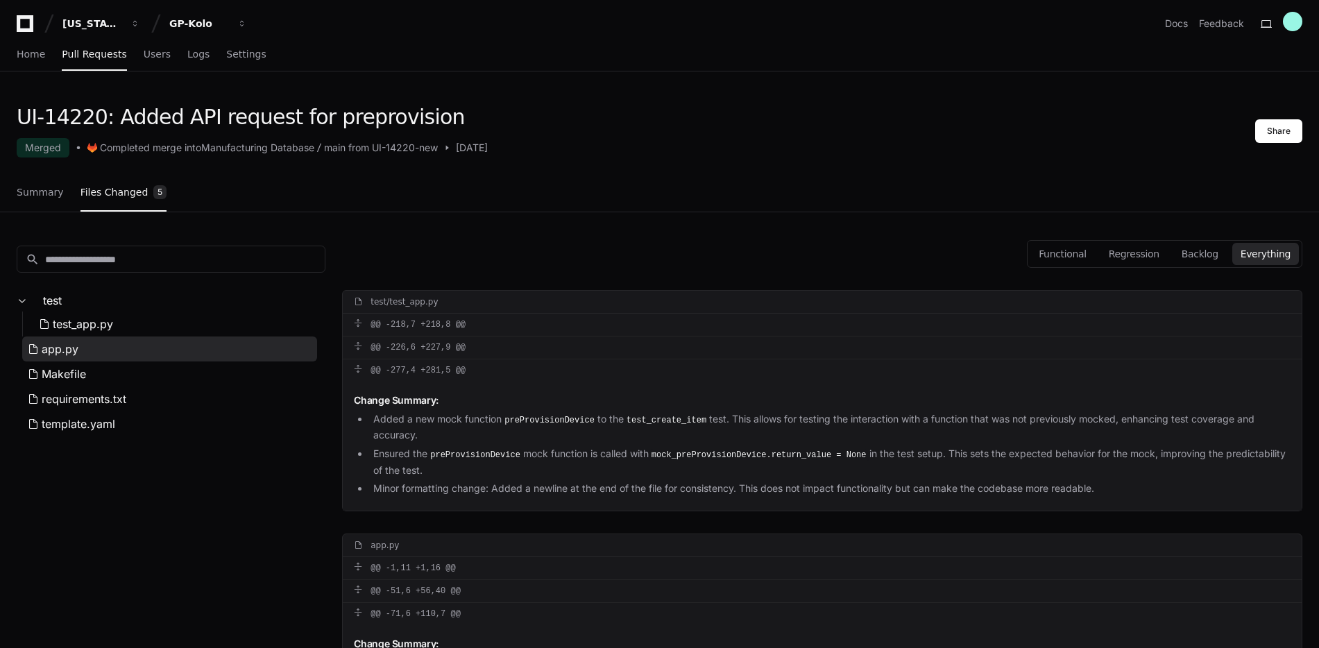
click at [103, 342] on button "app.py" at bounding box center [169, 349] width 295 height 25
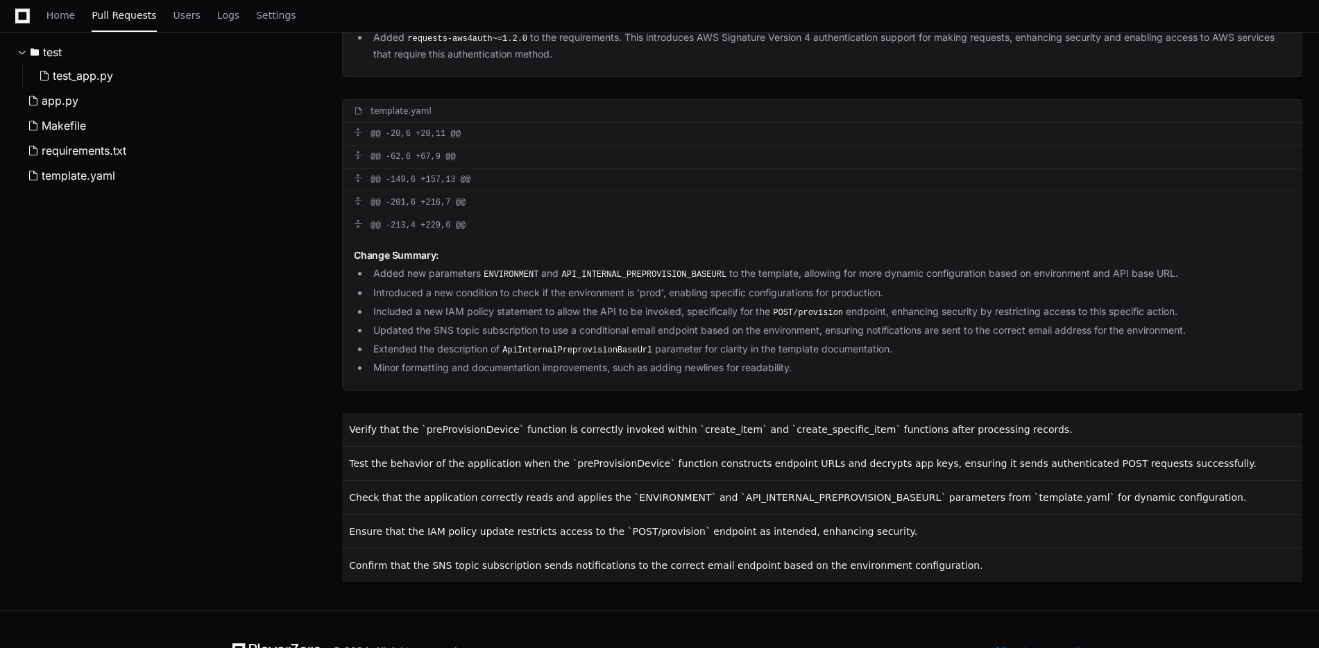
scroll to position [1107, 0]
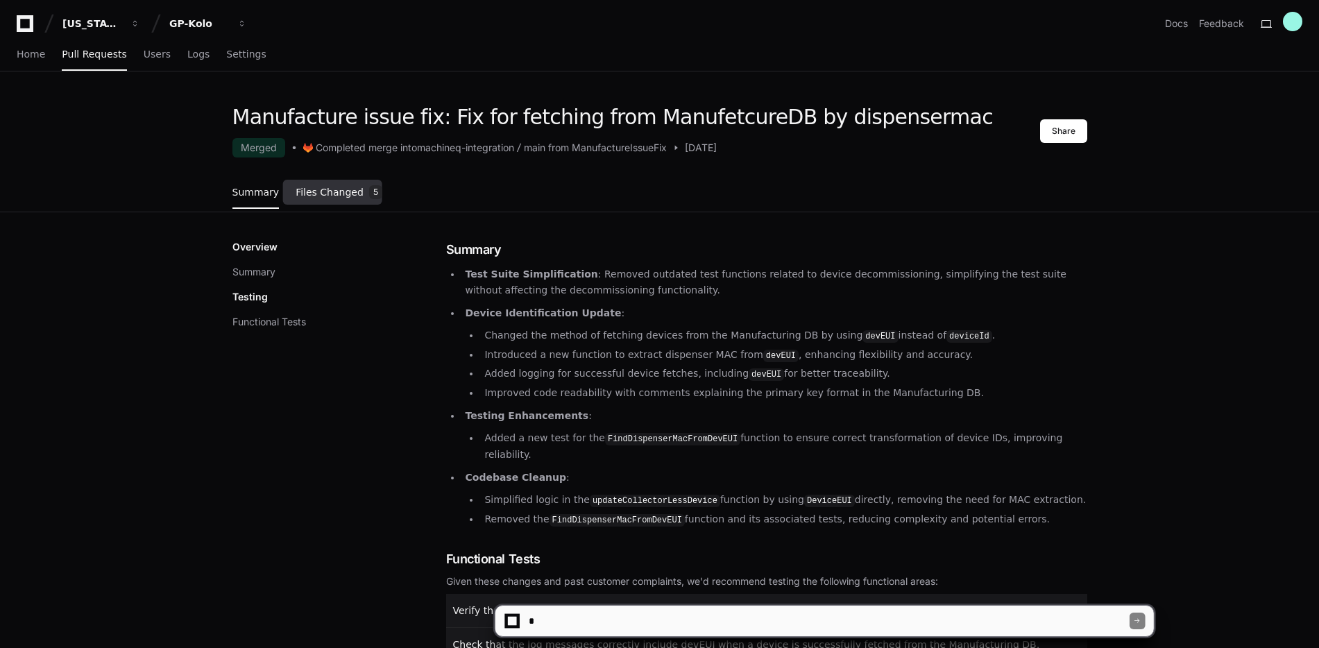
click at [312, 195] on span "Files Changed" at bounding box center [330, 192] width 68 height 8
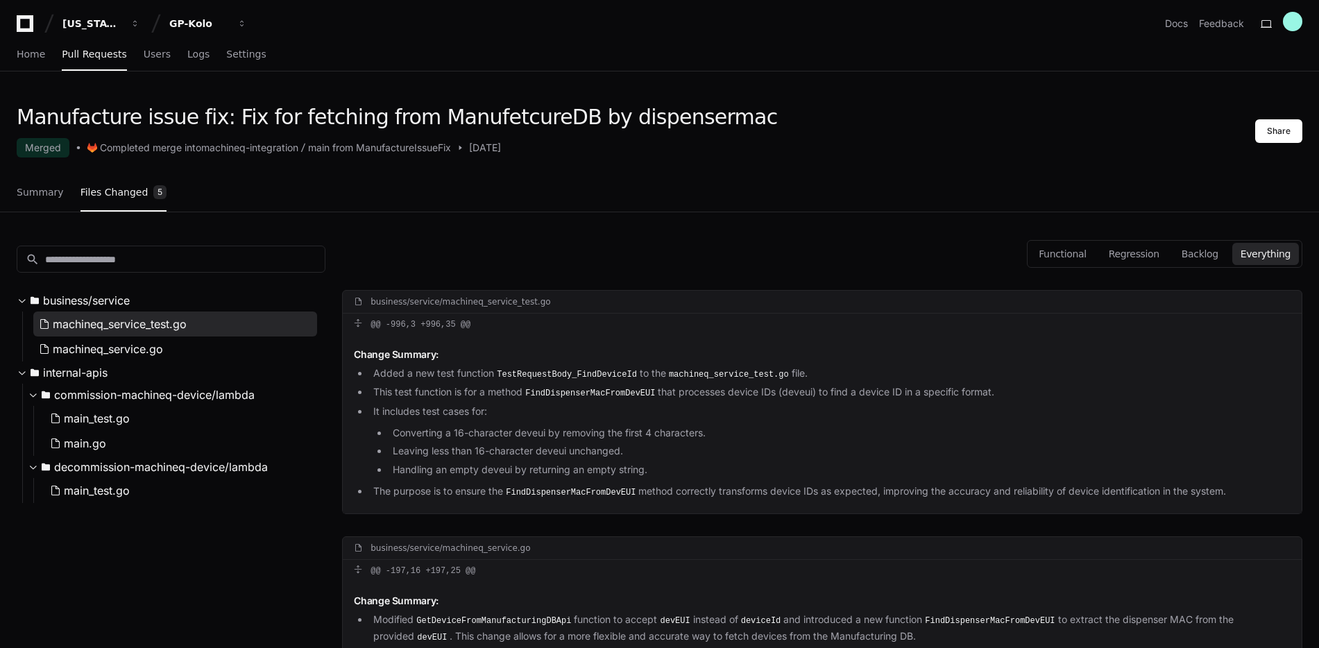
click at [78, 324] on span "machineq_service_test.go" at bounding box center [120, 324] width 134 height 17
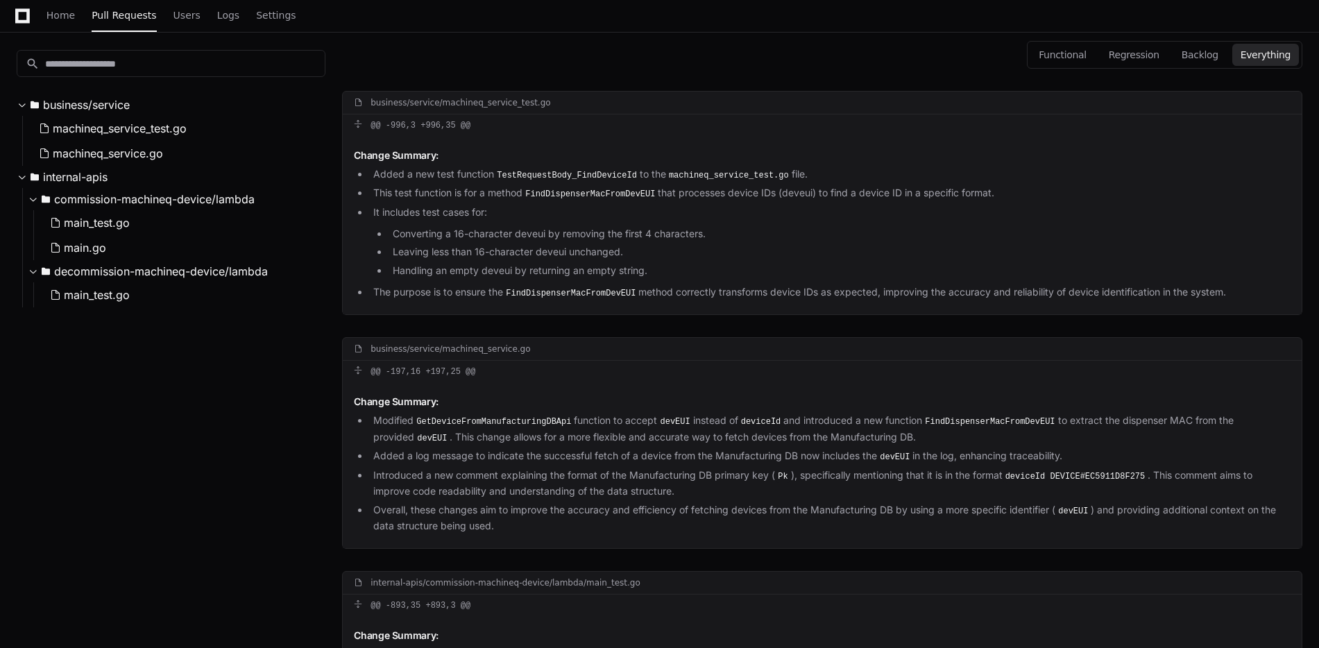
scroll to position [221, 0]
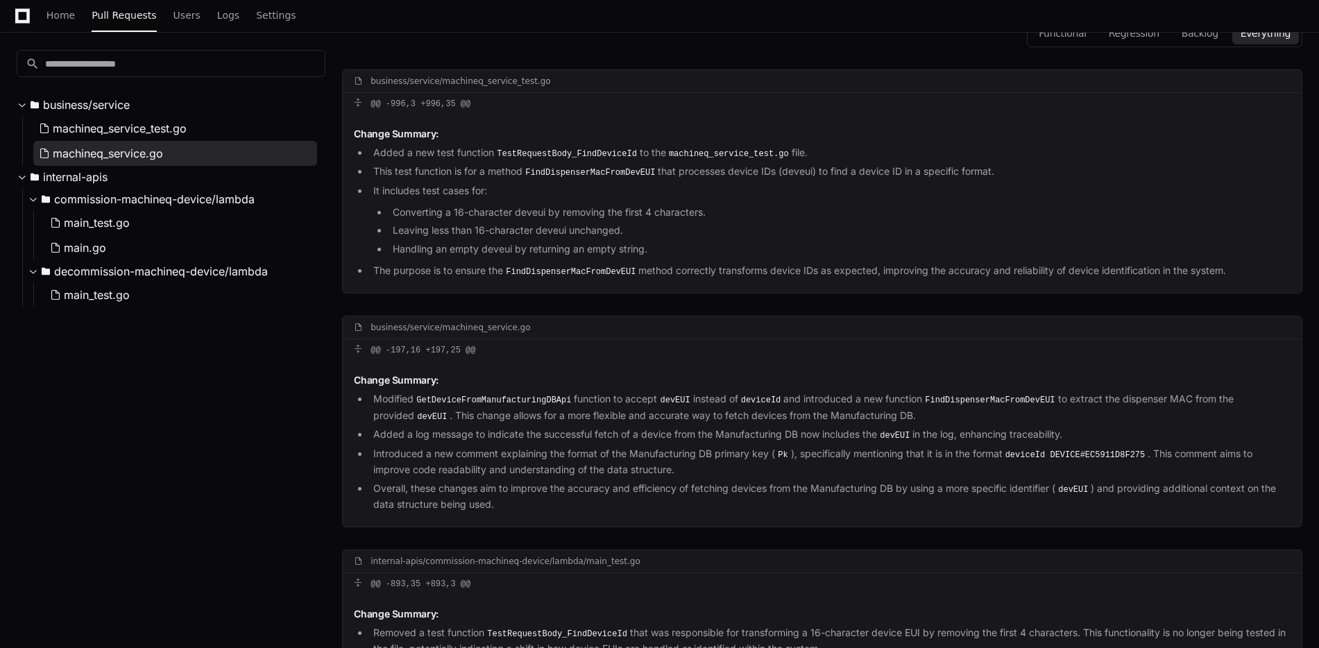
click at [137, 158] on span "machineq_service.go" at bounding box center [108, 153] width 110 height 17
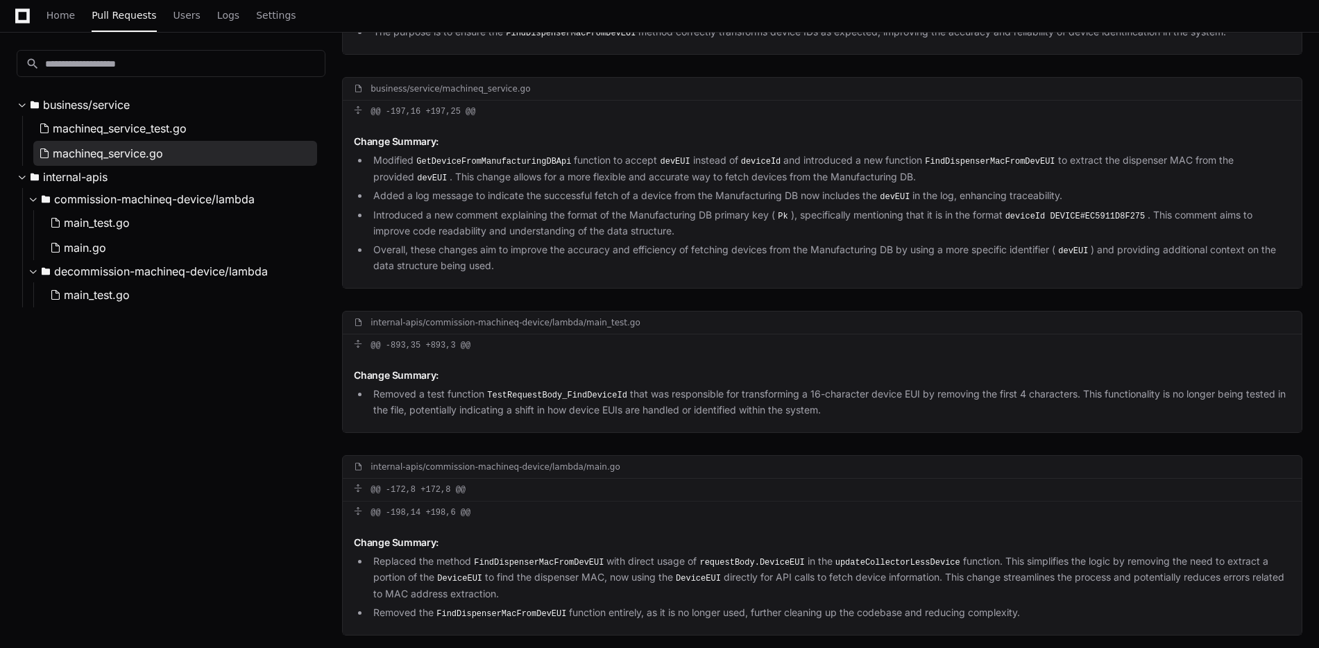
scroll to position [466, 0]
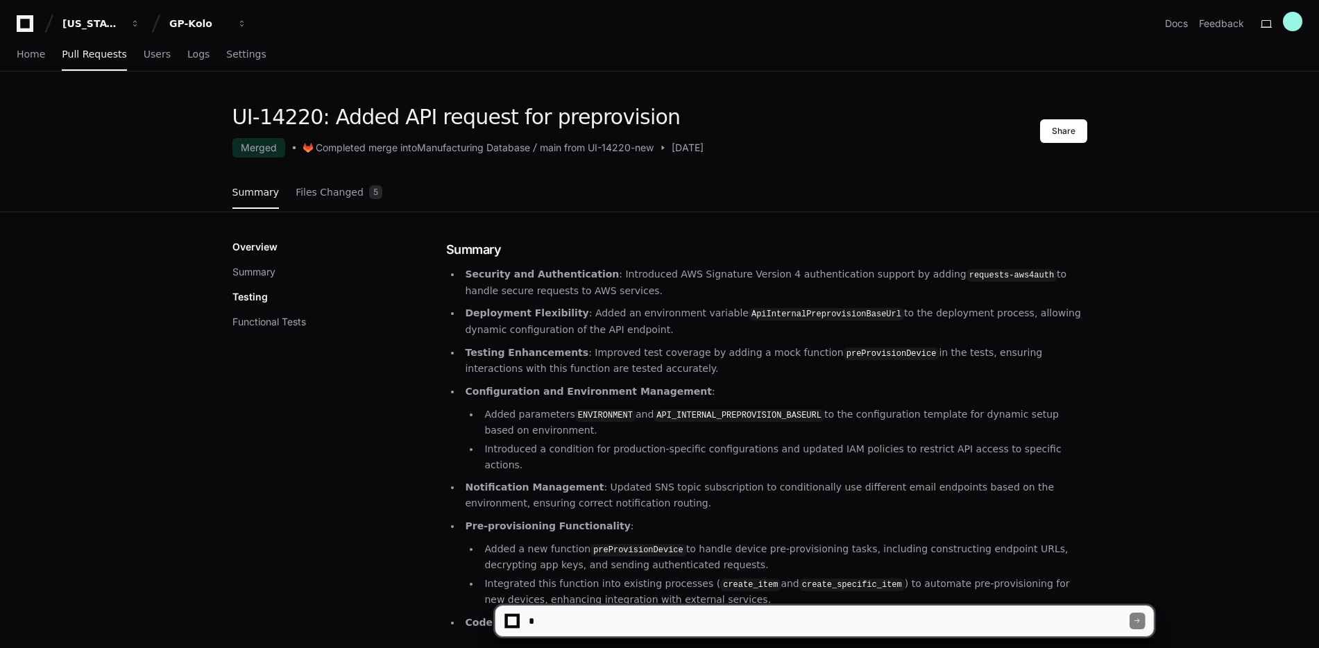
click at [514, 148] on div "Manufacturing Database" at bounding box center [473, 148] width 113 height 14
click at [428, 151] on div "Manufacturing Database" at bounding box center [473, 148] width 113 height 14
drag, startPoint x: 285, startPoint y: 148, endPoint x: 278, endPoint y: 149, distance: 7.7
click at [285, 149] on span at bounding box center [294, 148] width 18 height 10
click at [672, 146] on span at bounding box center [663, 148] width 18 height 10
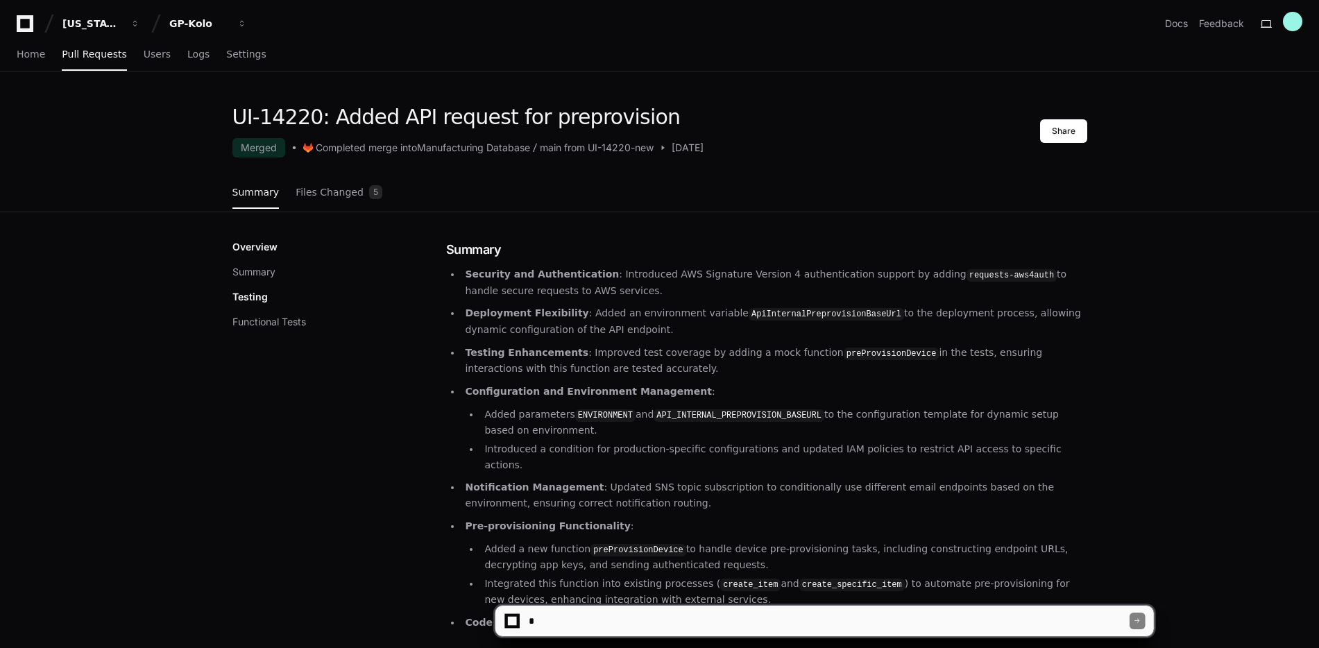
click at [668, 144] on span at bounding box center [663, 148] width 10 height 10
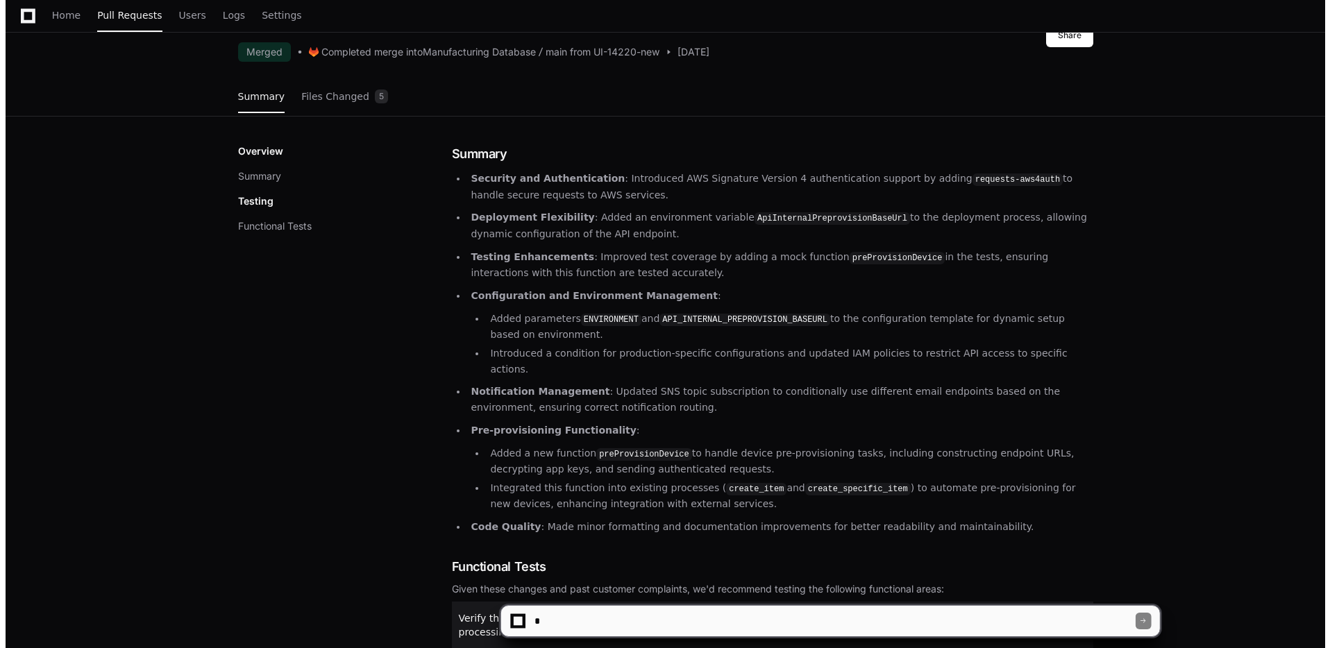
scroll to position [56, 0]
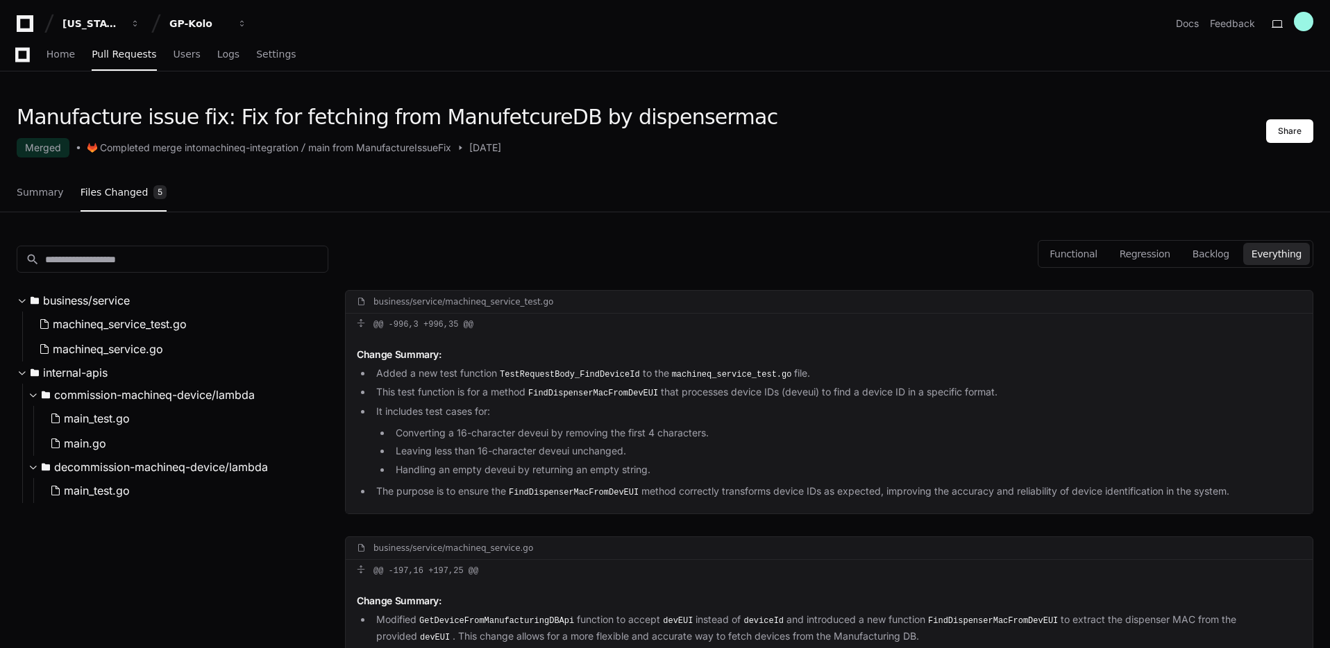
scroll to position [466, 0]
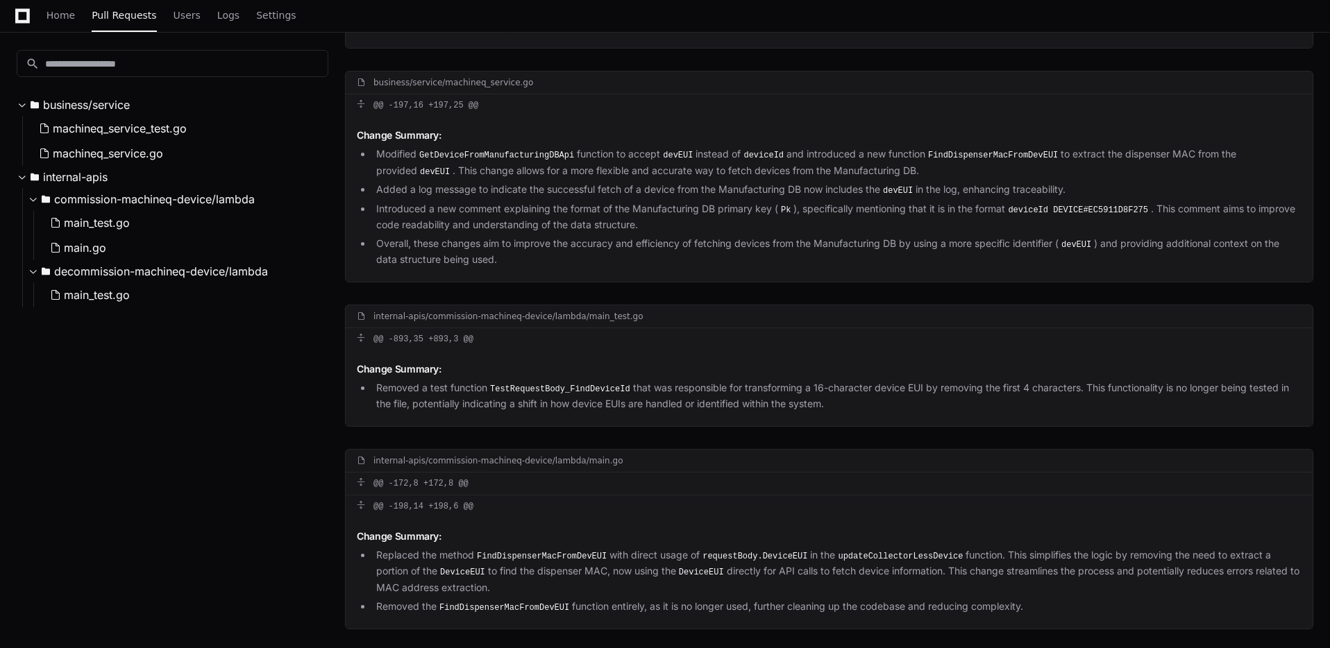
click at [507, 152] on code "GetDeviceFromManufacturingDBApi" at bounding box center [496, 155] width 160 height 12
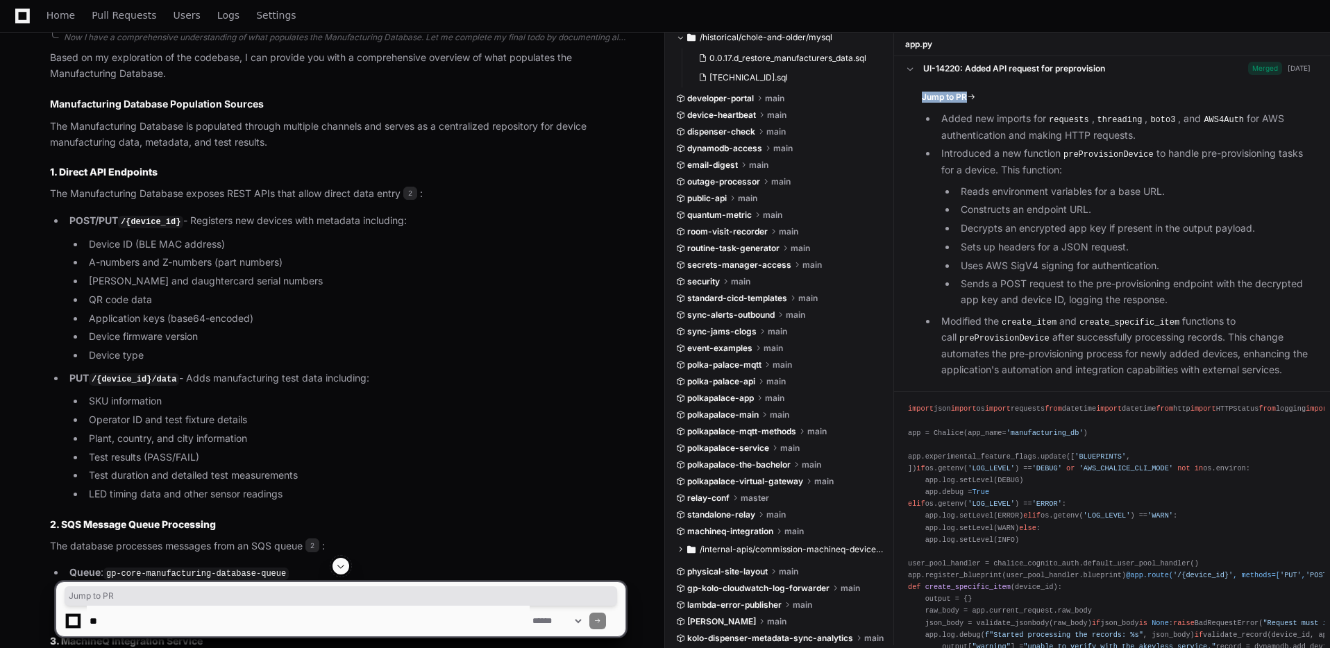
scroll to position [886, 0]
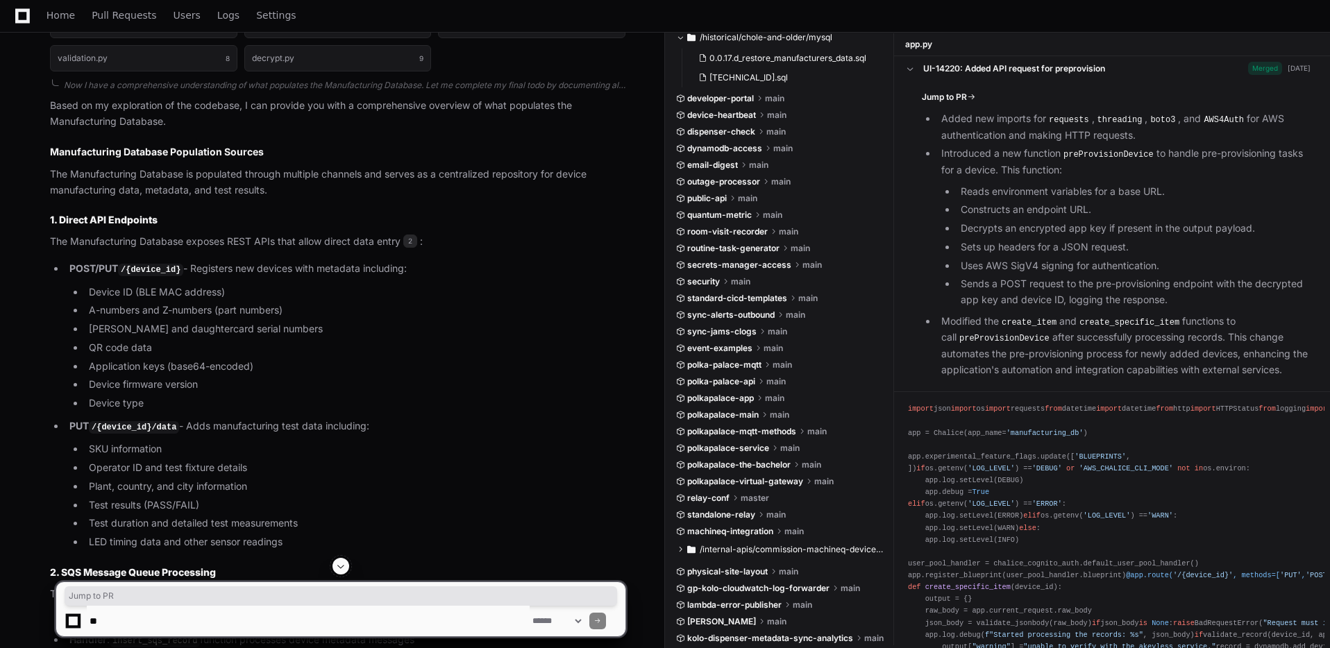
click at [321, 188] on p "The Manufacturing Database is populated through multiple channels and serves as…" at bounding box center [337, 183] width 575 height 32
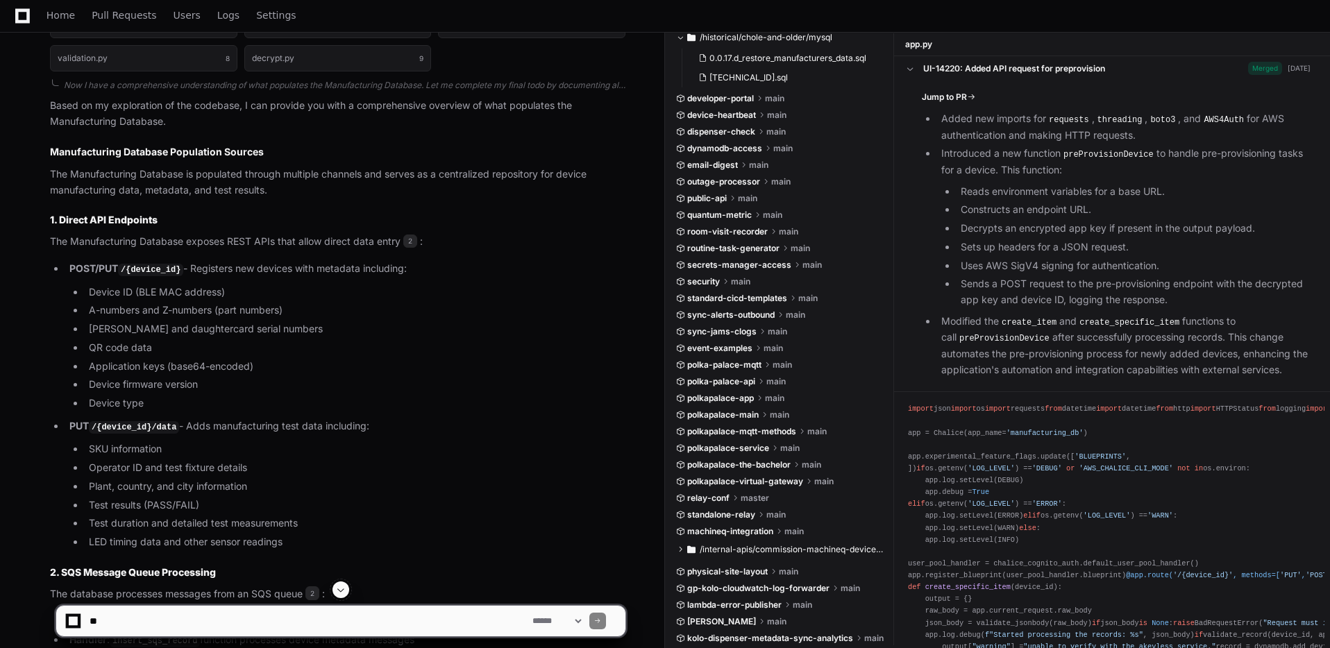
click at [153, 192] on p "The Manufacturing Database is populated through multiple channels and serves as…" at bounding box center [337, 183] width 575 height 32
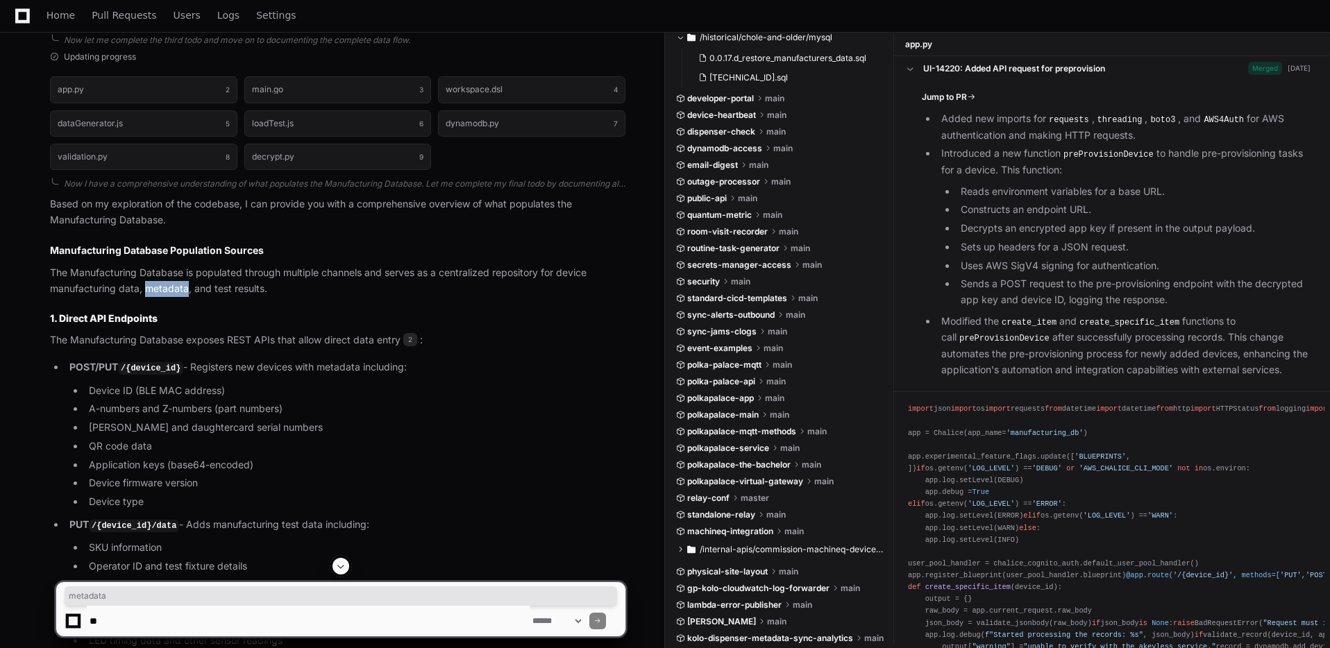
scroll to position [787, 0]
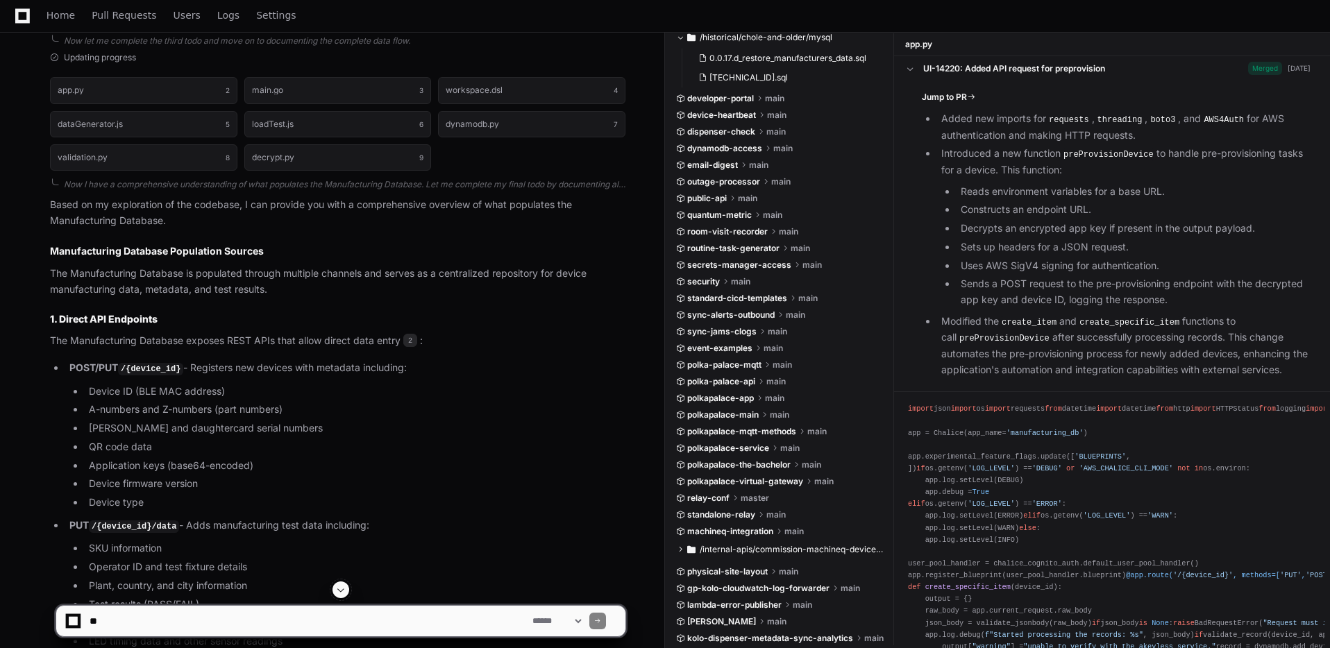
click at [169, 219] on p "Based on my exploration of the codebase, I can provide you with a comprehensive…" at bounding box center [337, 213] width 575 height 32
click at [168, 219] on p "Based on my exploration of the codebase, I can provide you with a comprehensive…" at bounding box center [337, 213] width 575 height 32
